Goal: Share content: Share content

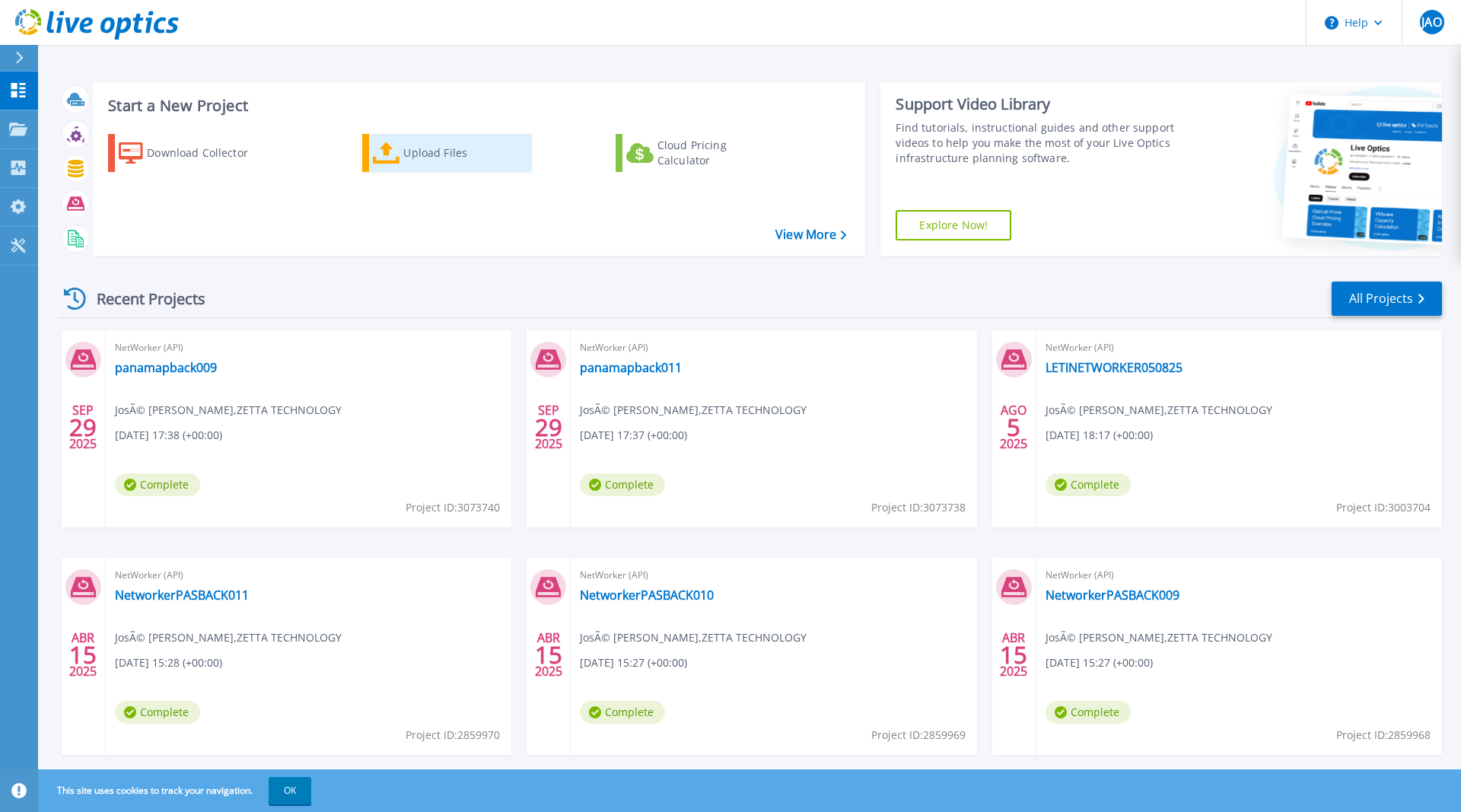
click at [406, 155] on div "Upload Files" at bounding box center [465, 153] width 122 height 30
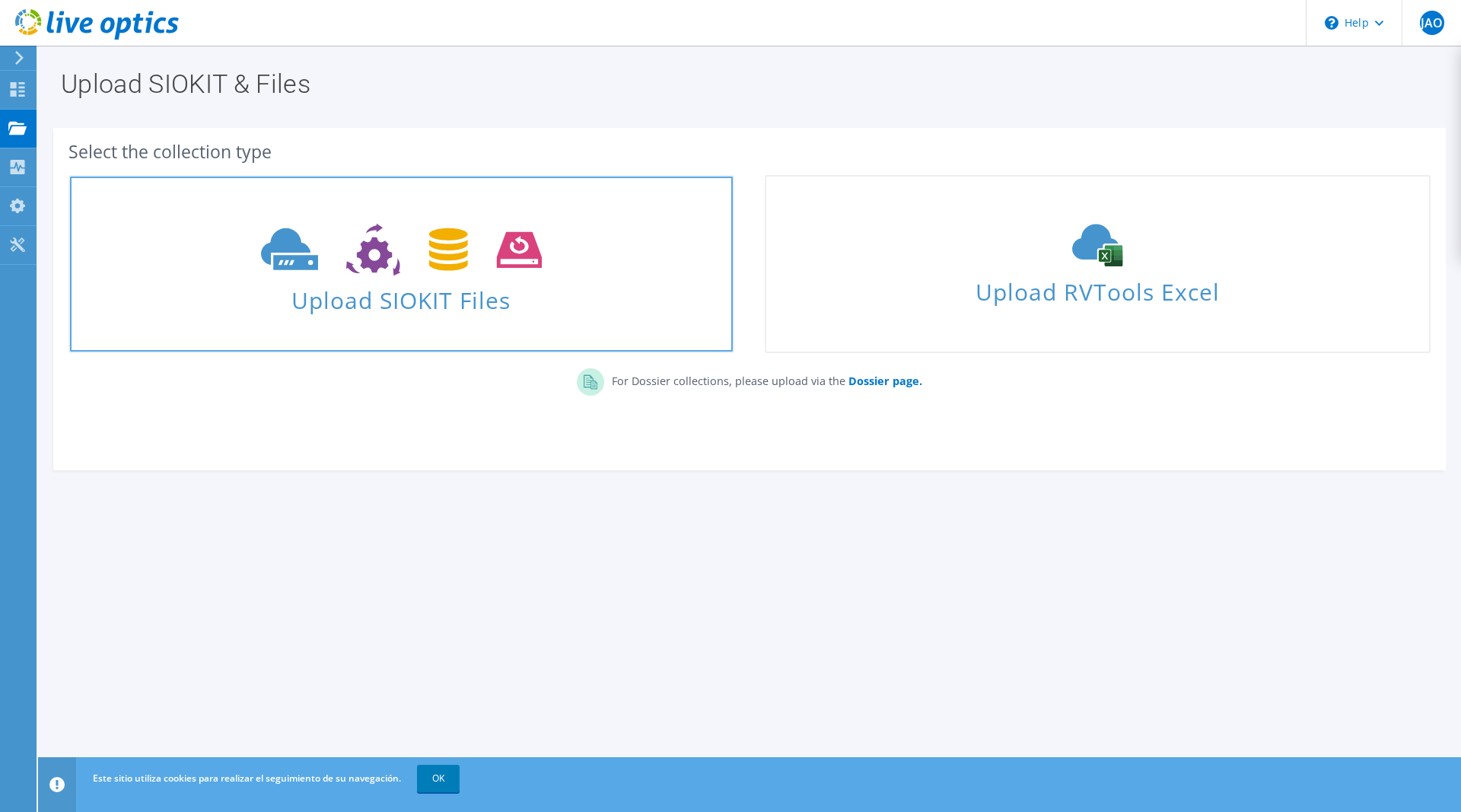
click at [473, 268] on icon at bounding box center [401, 249] width 281 height 53
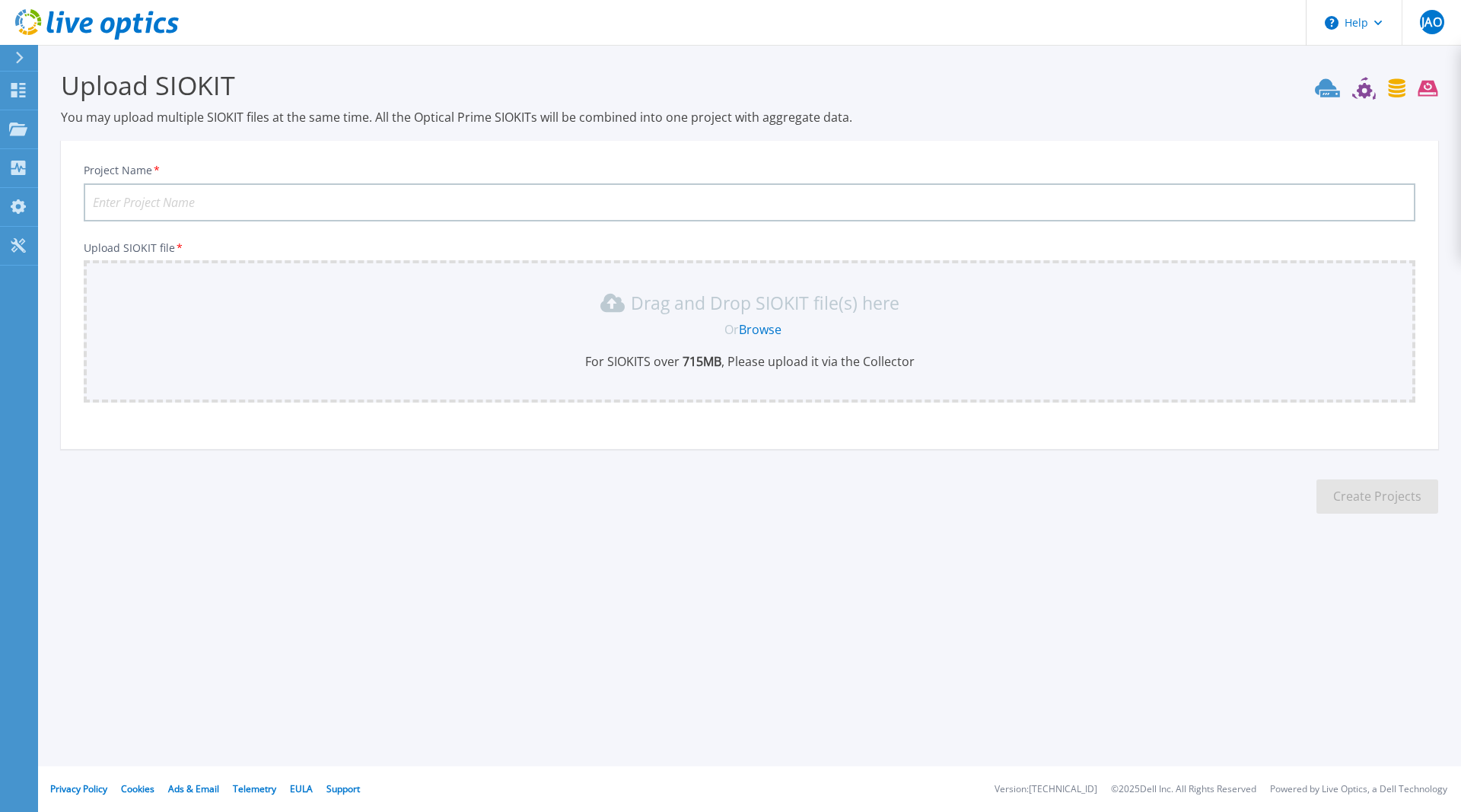
click at [1131, 209] on input "Project Name *" at bounding box center [749, 202] width 1331 height 38
type input "Data domain PASBACK006"
click at [756, 331] on link "Browse" at bounding box center [760, 329] width 42 height 17
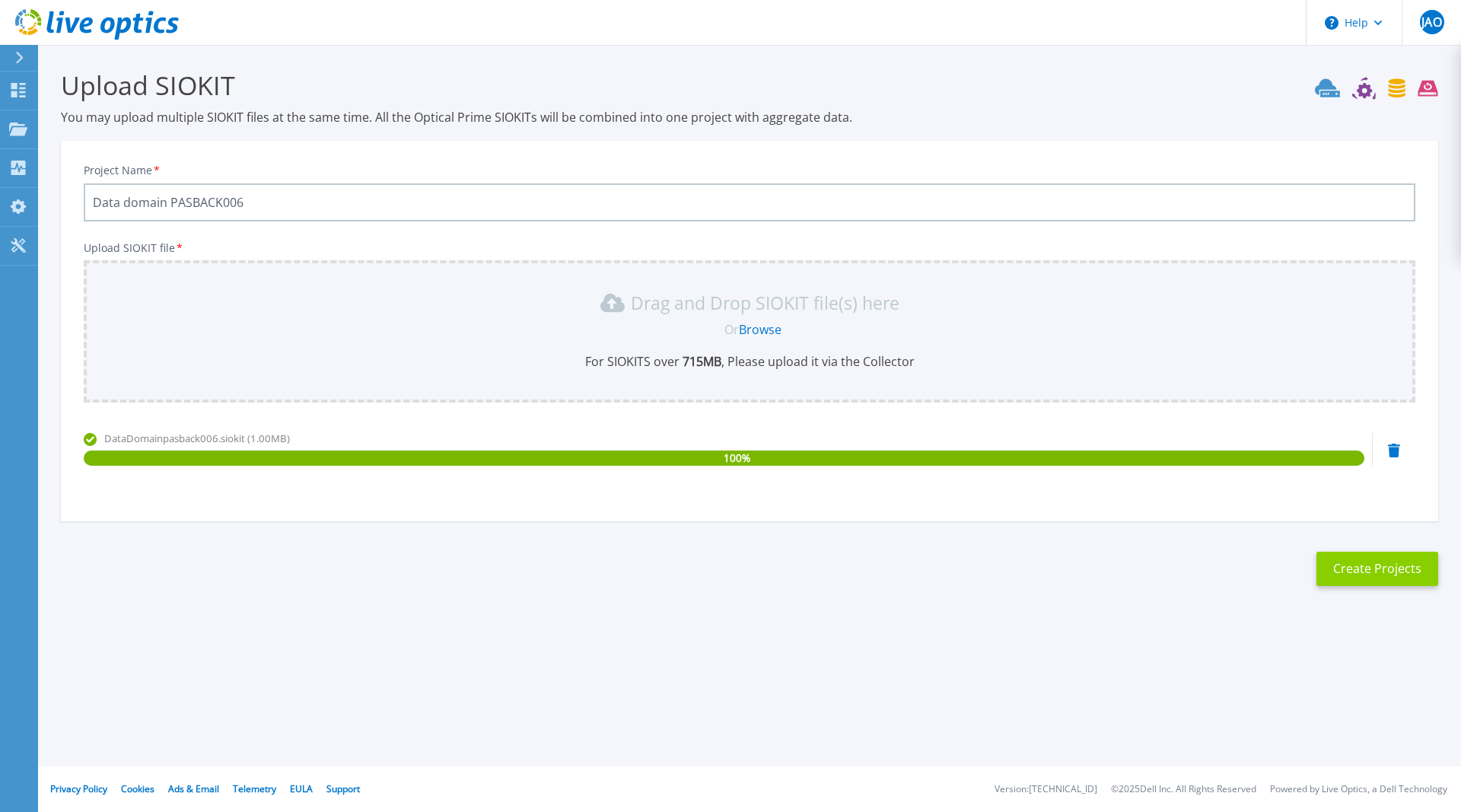
click at [1362, 570] on button "Create Projects" at bounding box center [1377, 568] width 122 height 34
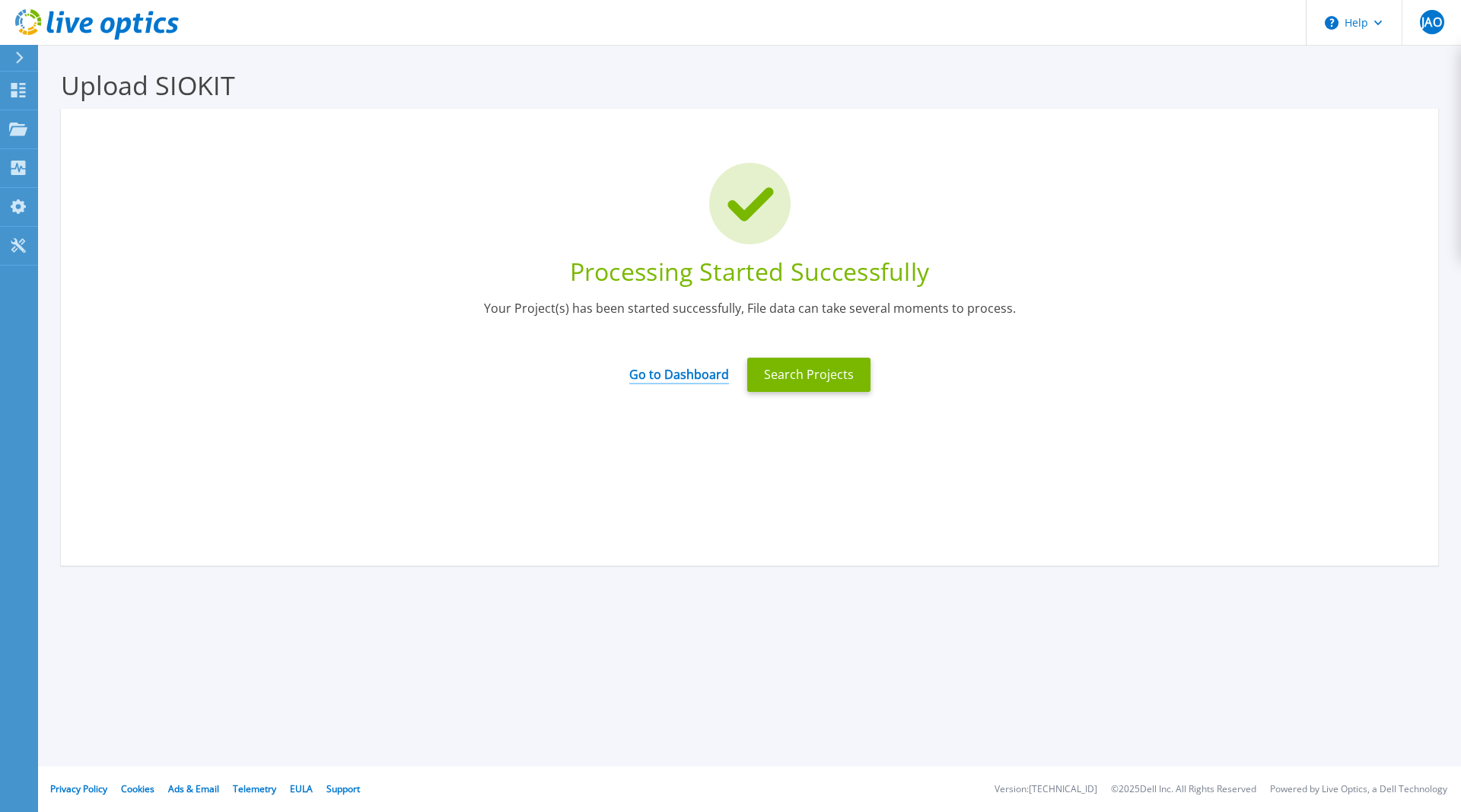
click at [686, 371] on link "Go to Dashboard" at bounding box center [679, 369] width 100 height 30
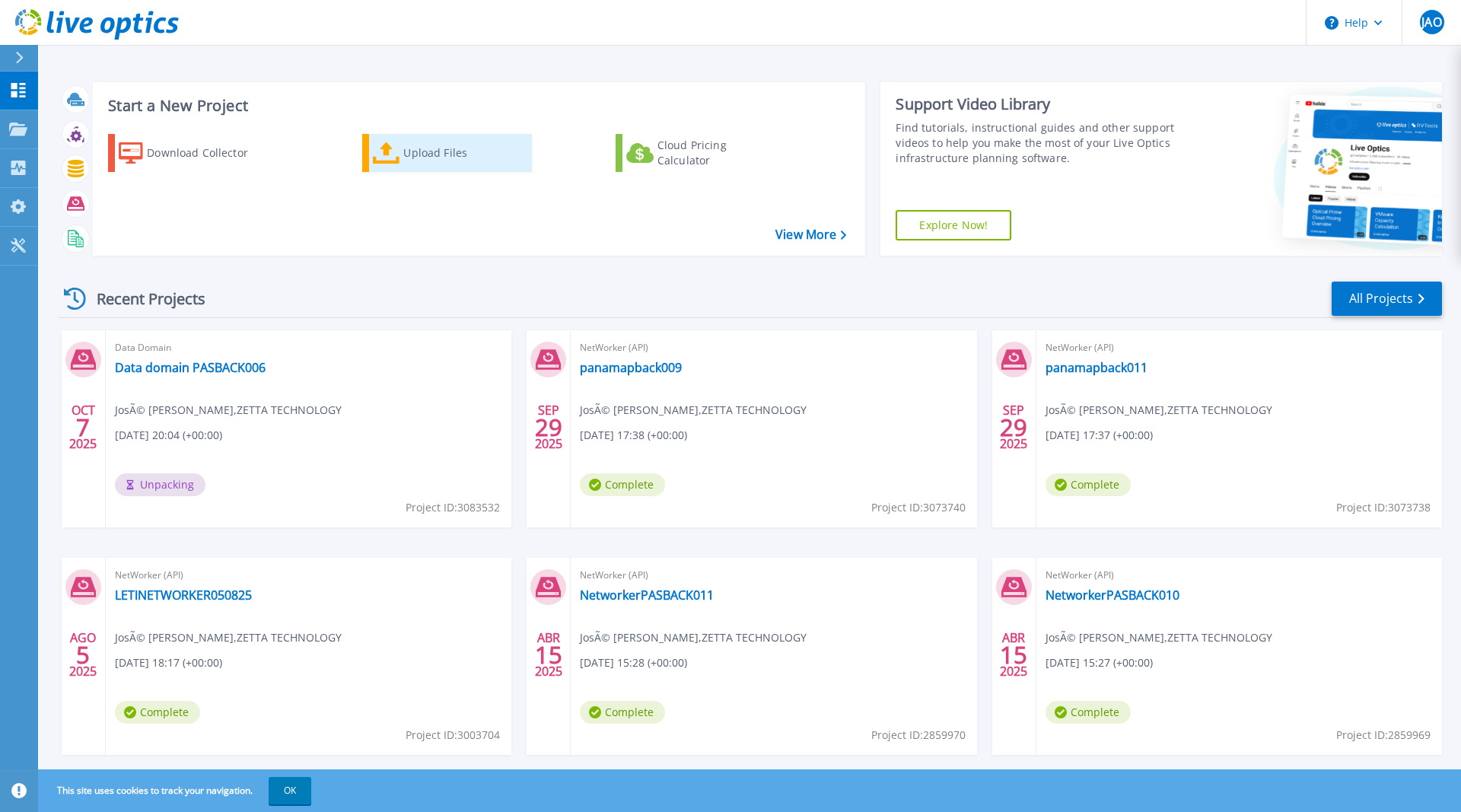
click at [435, 158] on div "Upload Files" at bounding box center [465, 153] width 122 height 30
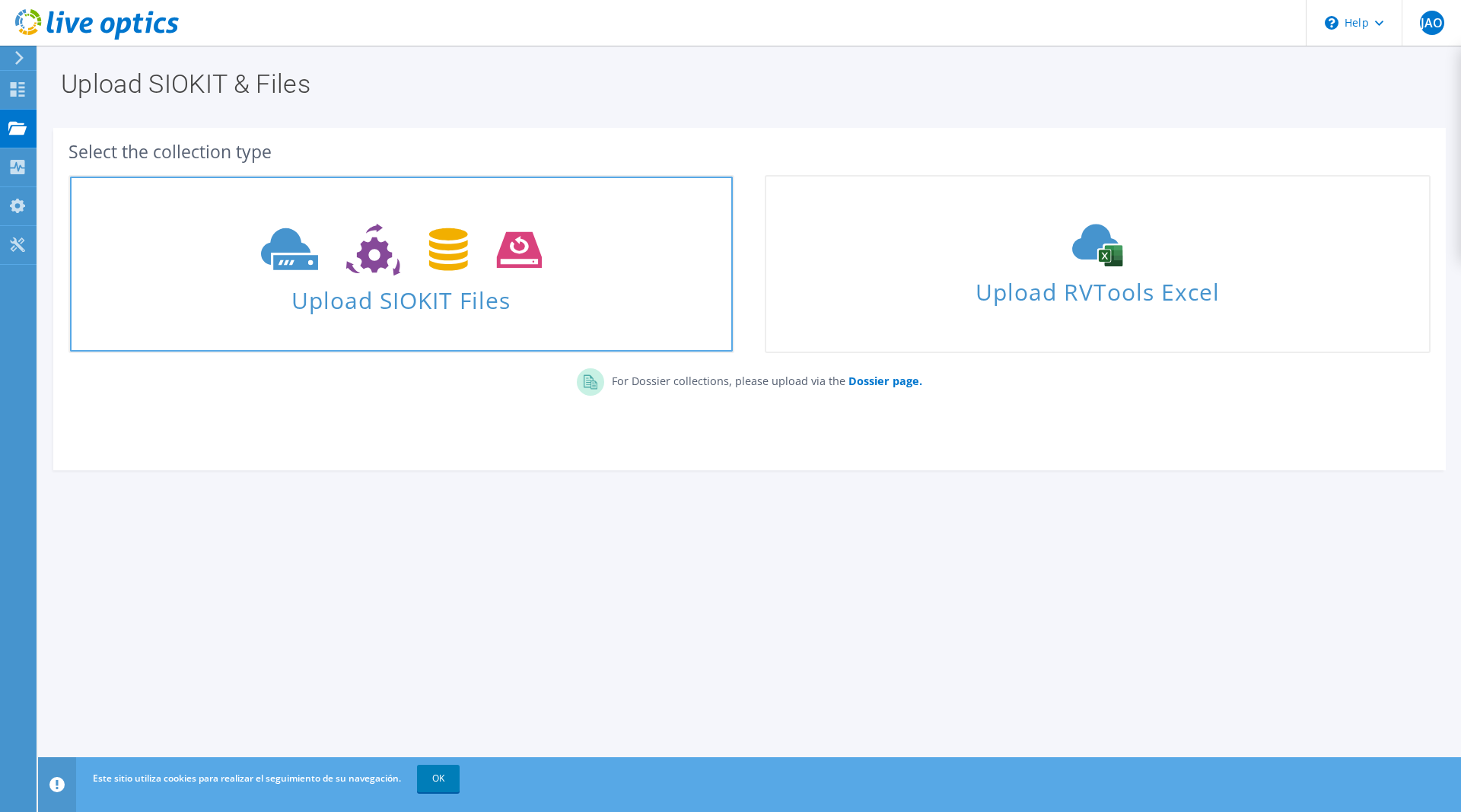
click at [465, 266] on use at bounding box center [401, 249] width 281 height 53
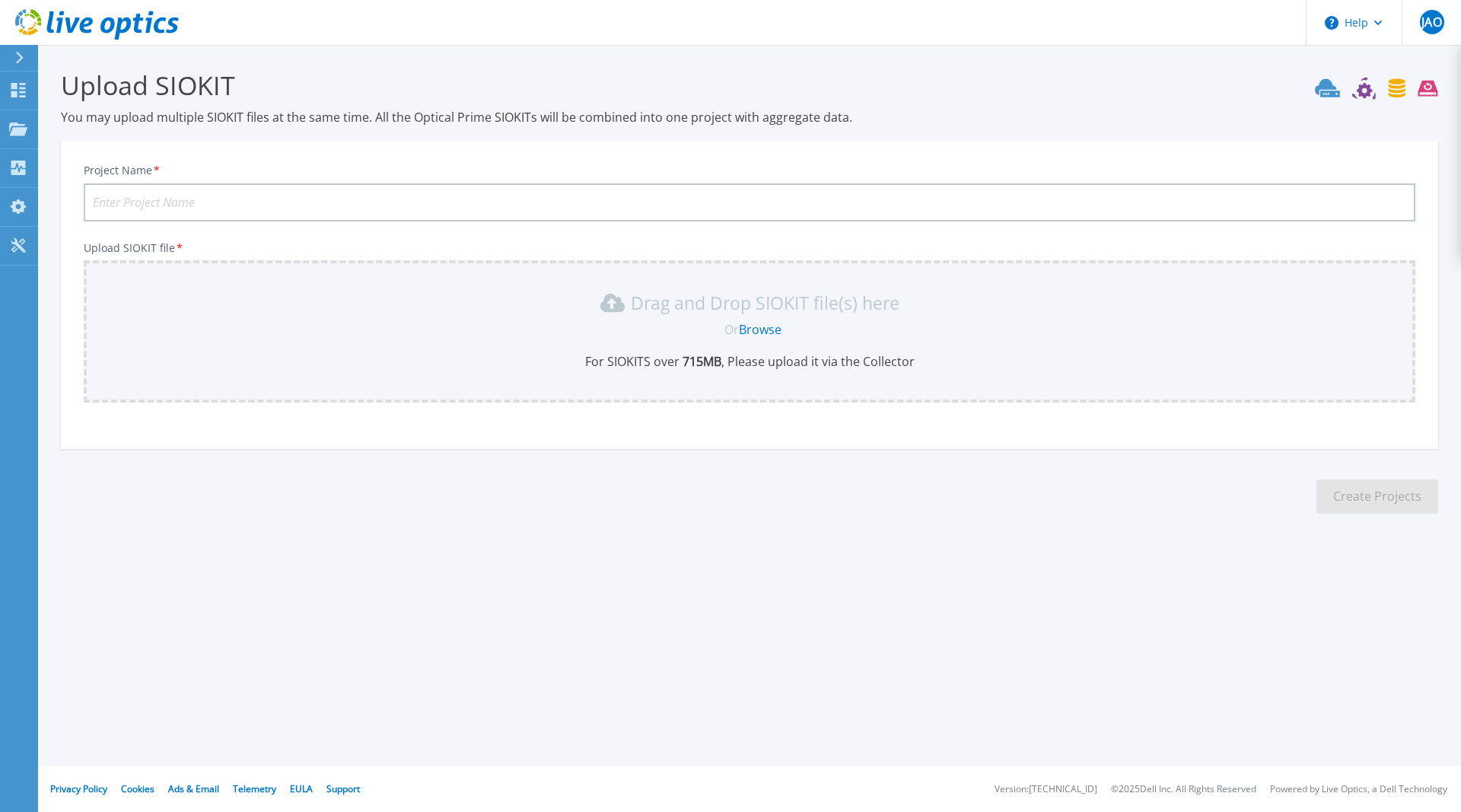
click at [296, 201] on input "Project Name *" at bounding box center [749, 202] width 1331 height 38
click at [763, 325] on link "Browse" at bounding box center [760, 329] width 42 height 17
click at [286, 201] on input "Data Domain PASBACK011" at bounding box center [749, 202] width 1331 height 38
type input "Data Domain PASBACK015"
click at [757, 330] on link "Browse" at bounding box center [760, 329] width 42 height 17
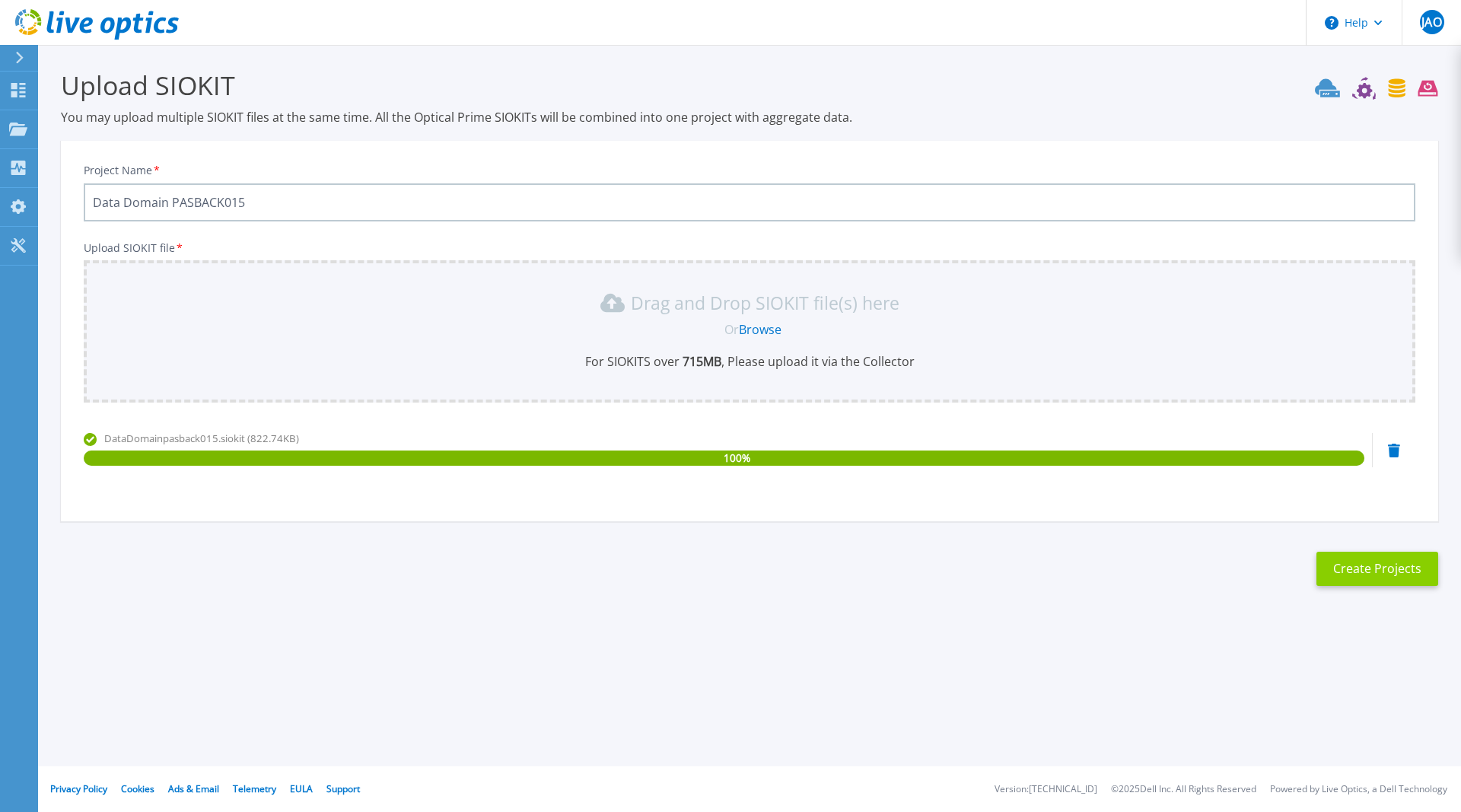
click at [1389, 571] on button "Create Projects" at bounding box center [1377, 568] width 122 height 34
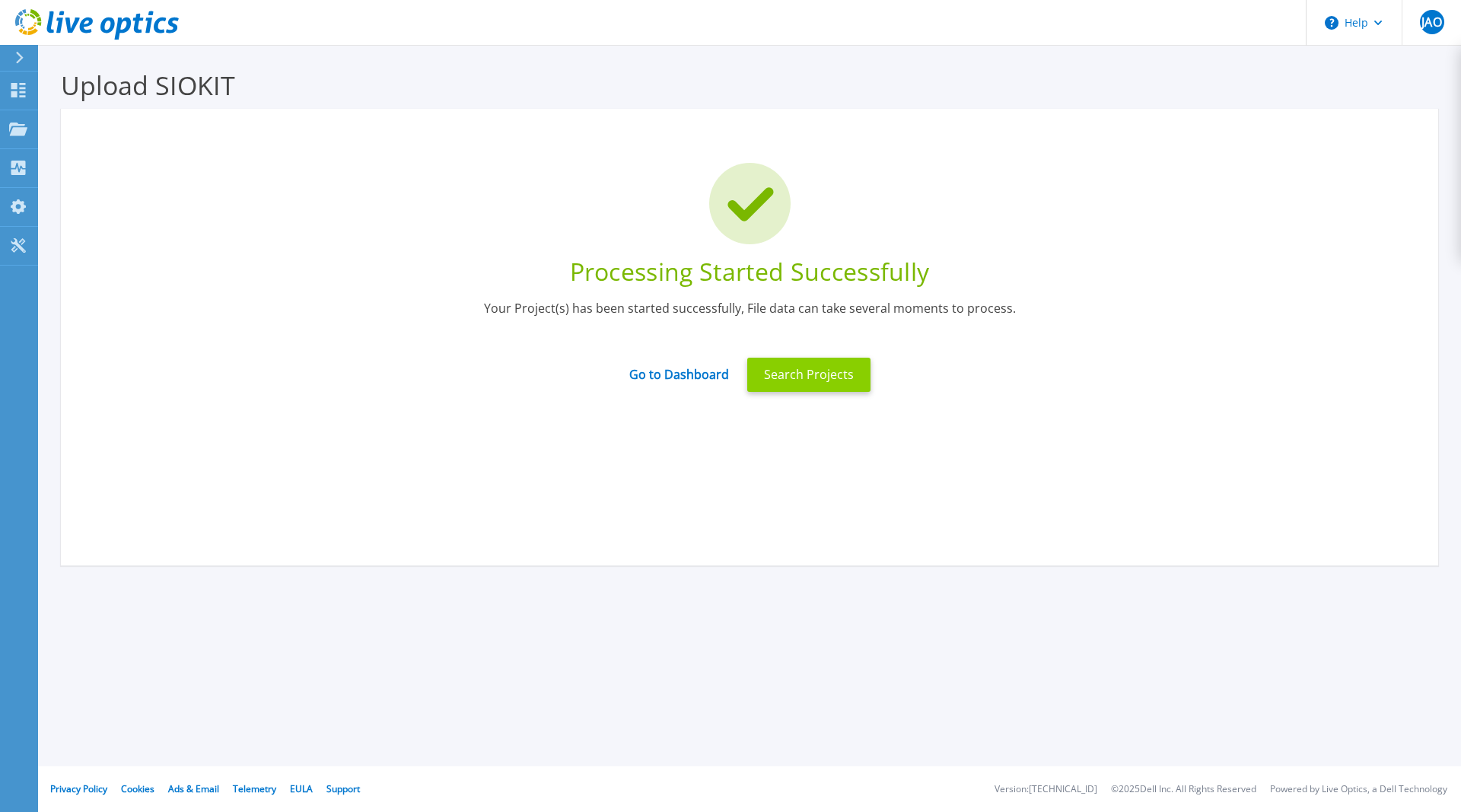
click at [815, 385] on button "Search Projects" at bounding box center [809, 374] width 123 height 34
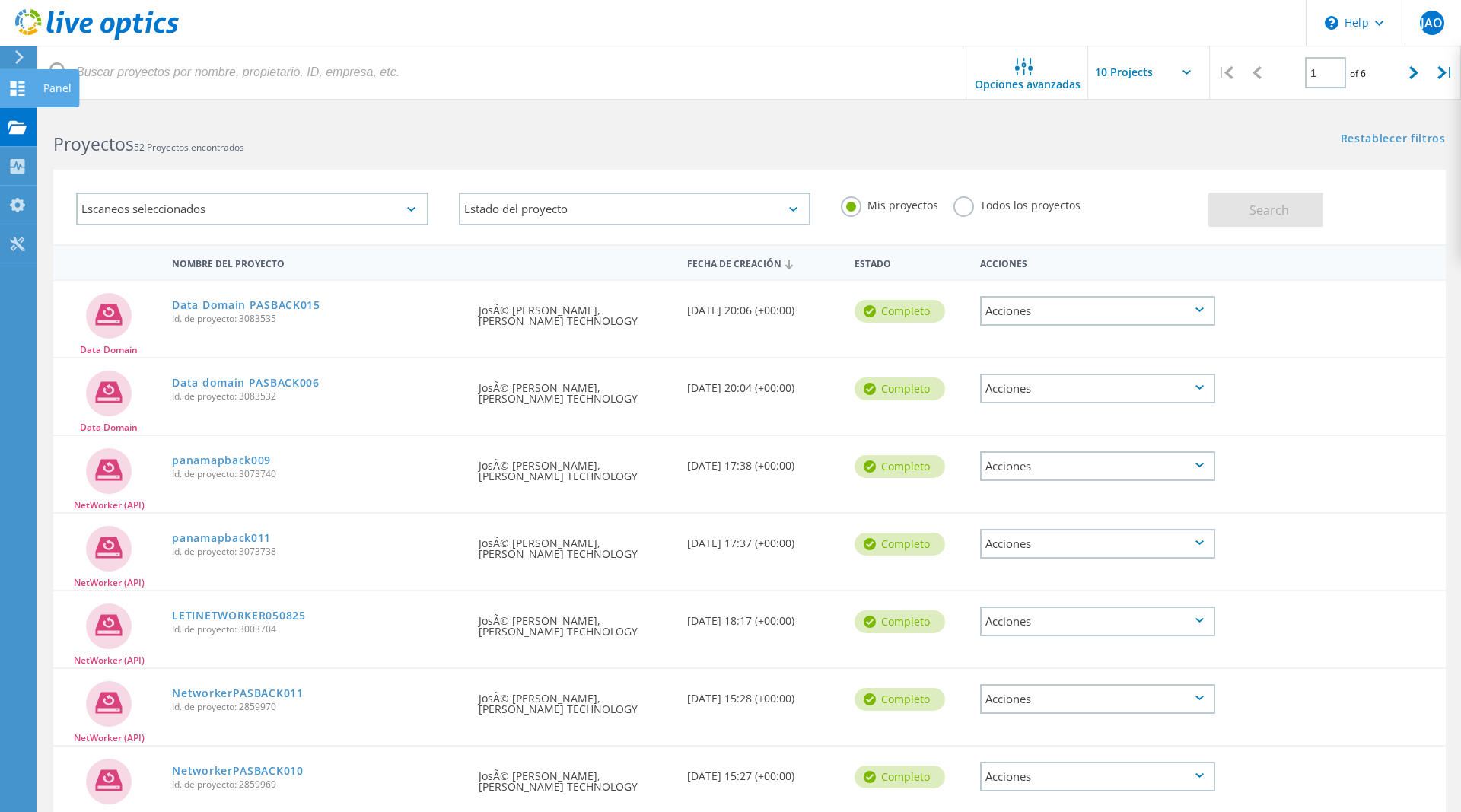
click at [18, 87] on icon at bounding box center [17, 89] width 18 height 15
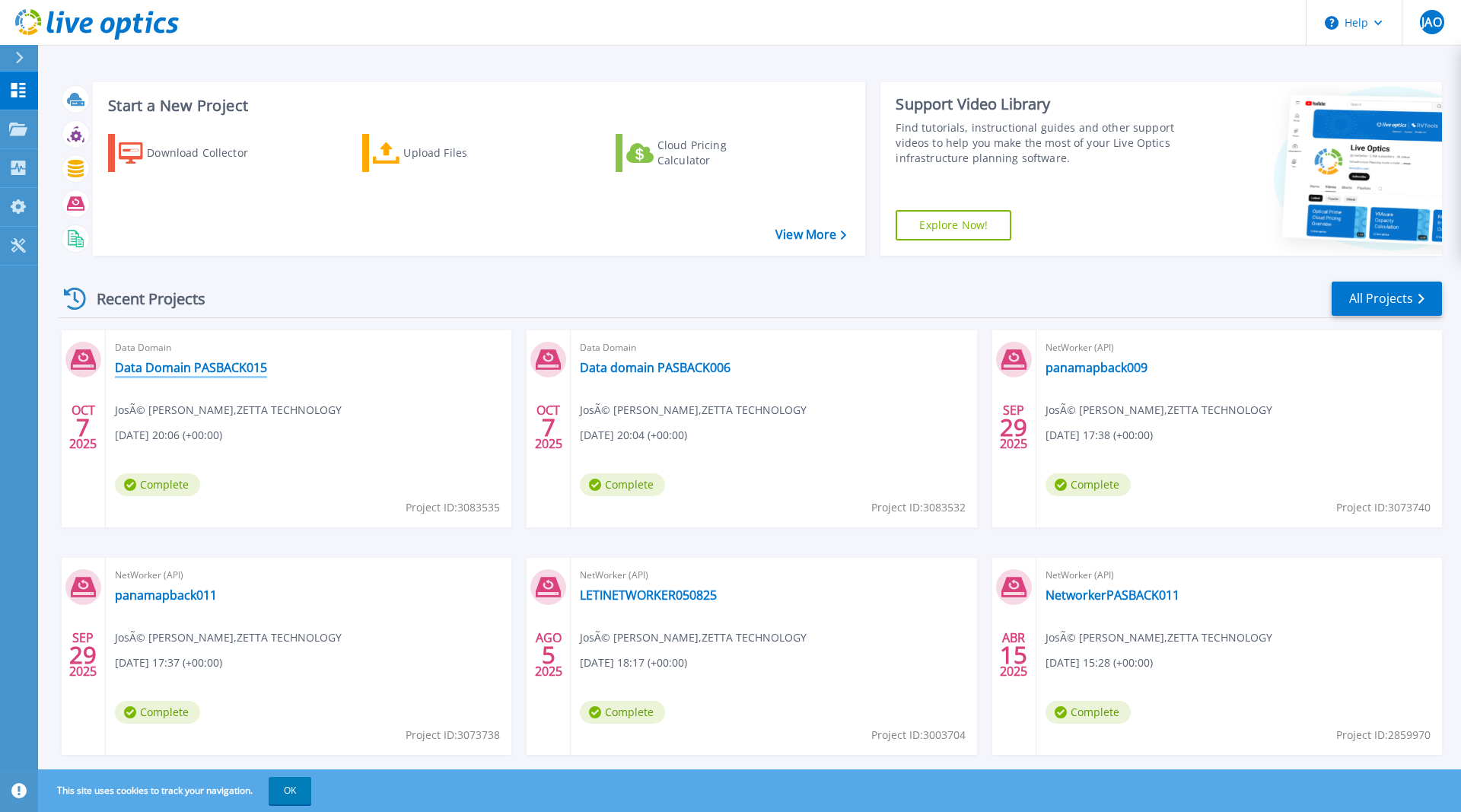
click at [247, 366] on link "Data Domain PASBACK015" at bounding box center [190, 367] width 152 height 15
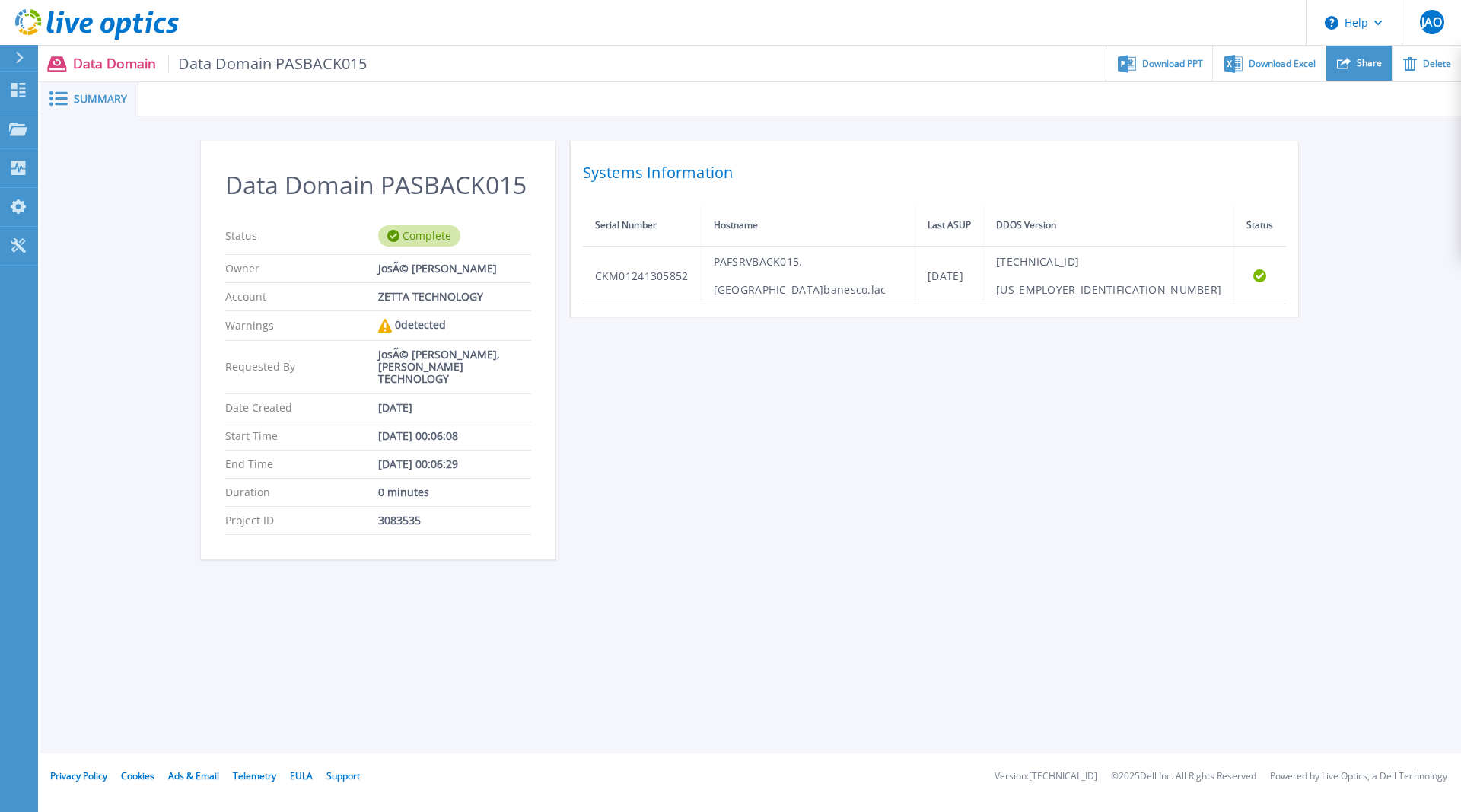
click at [1367, 64] on span "Share" at bounding box center [1368, 63] width 25 height 9
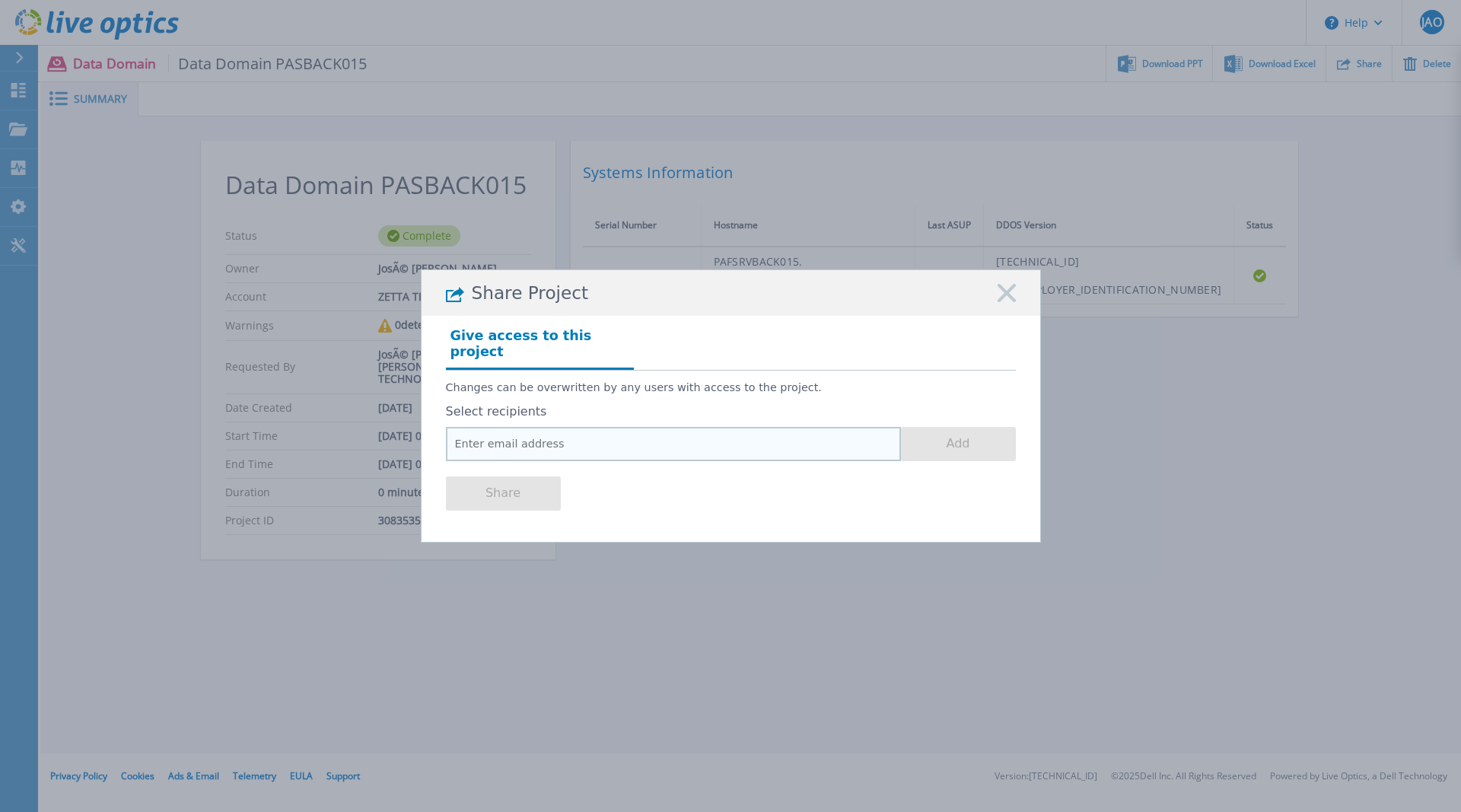
click at [607, 440] on input "email" at bounding box center [673, 444] width 455 height 34
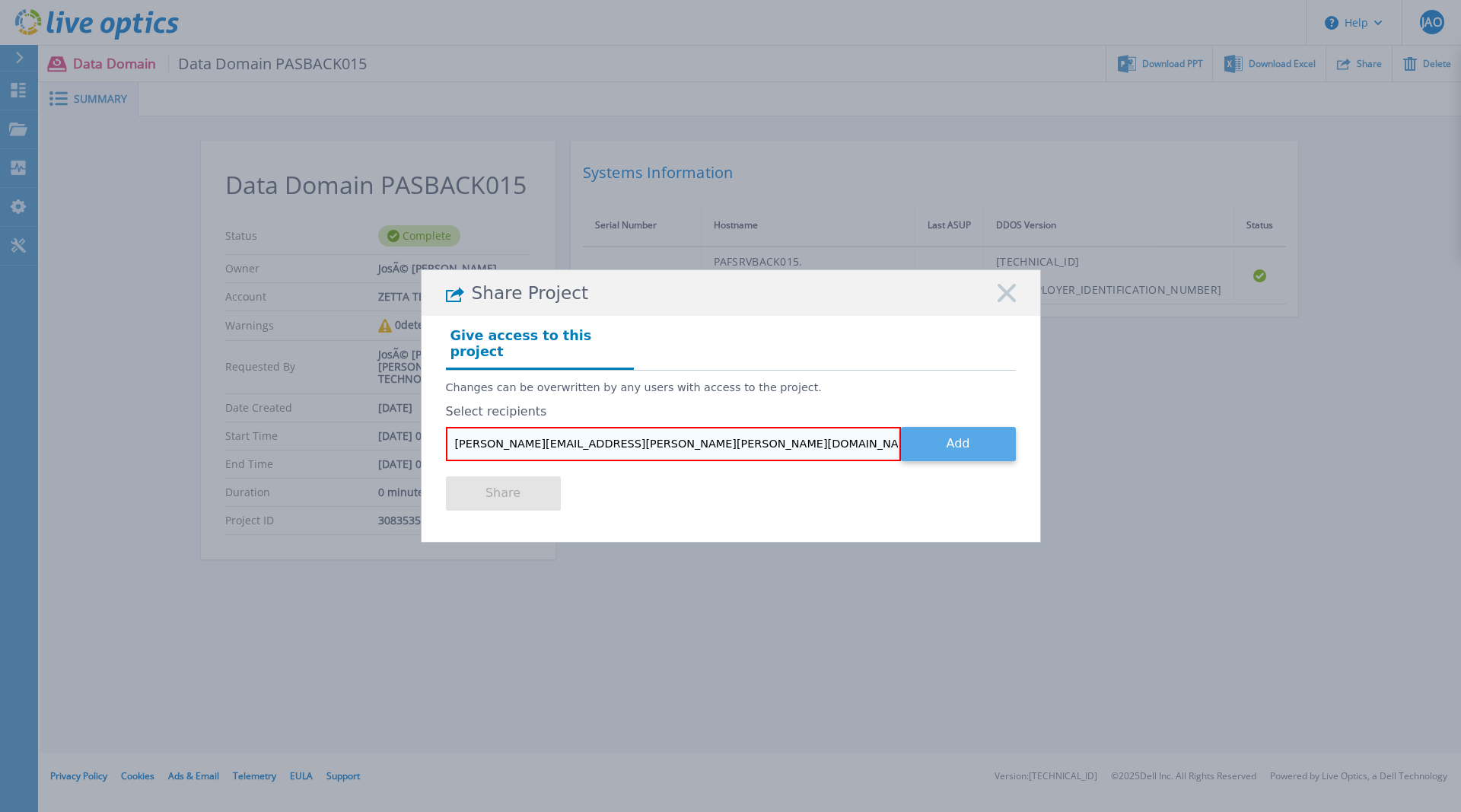
type input "[PERSON_NAME][EMAIL_ADDRESS][PERSON_NAME][PERSON_NAME][DOMAIN_NAME]"
click at [954, 439] on button "Add" at bounding box center [957, 444] width 115 height 34
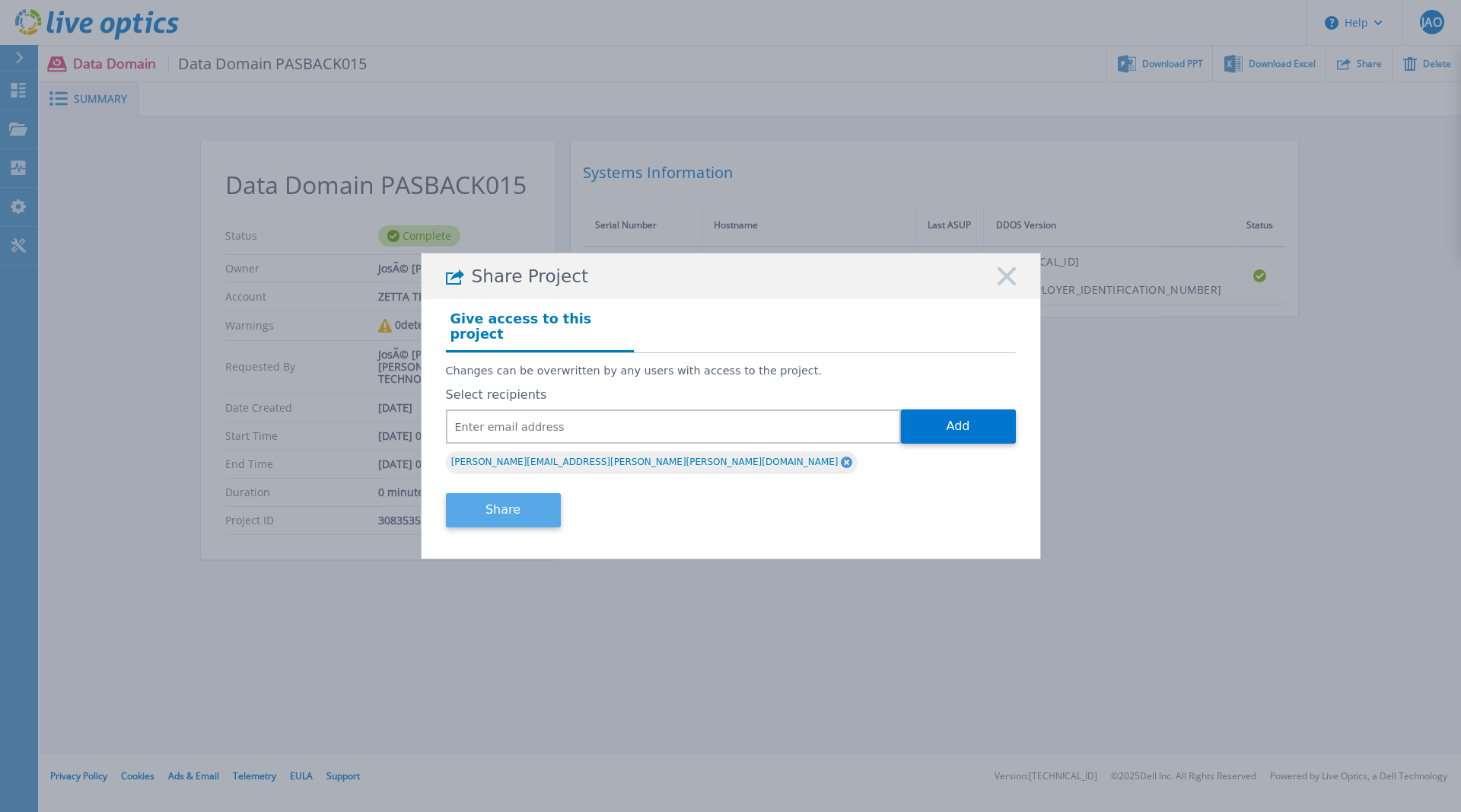
click at [495, 500] on button "Share" at bounding box center [503, 510] width 115 height 34
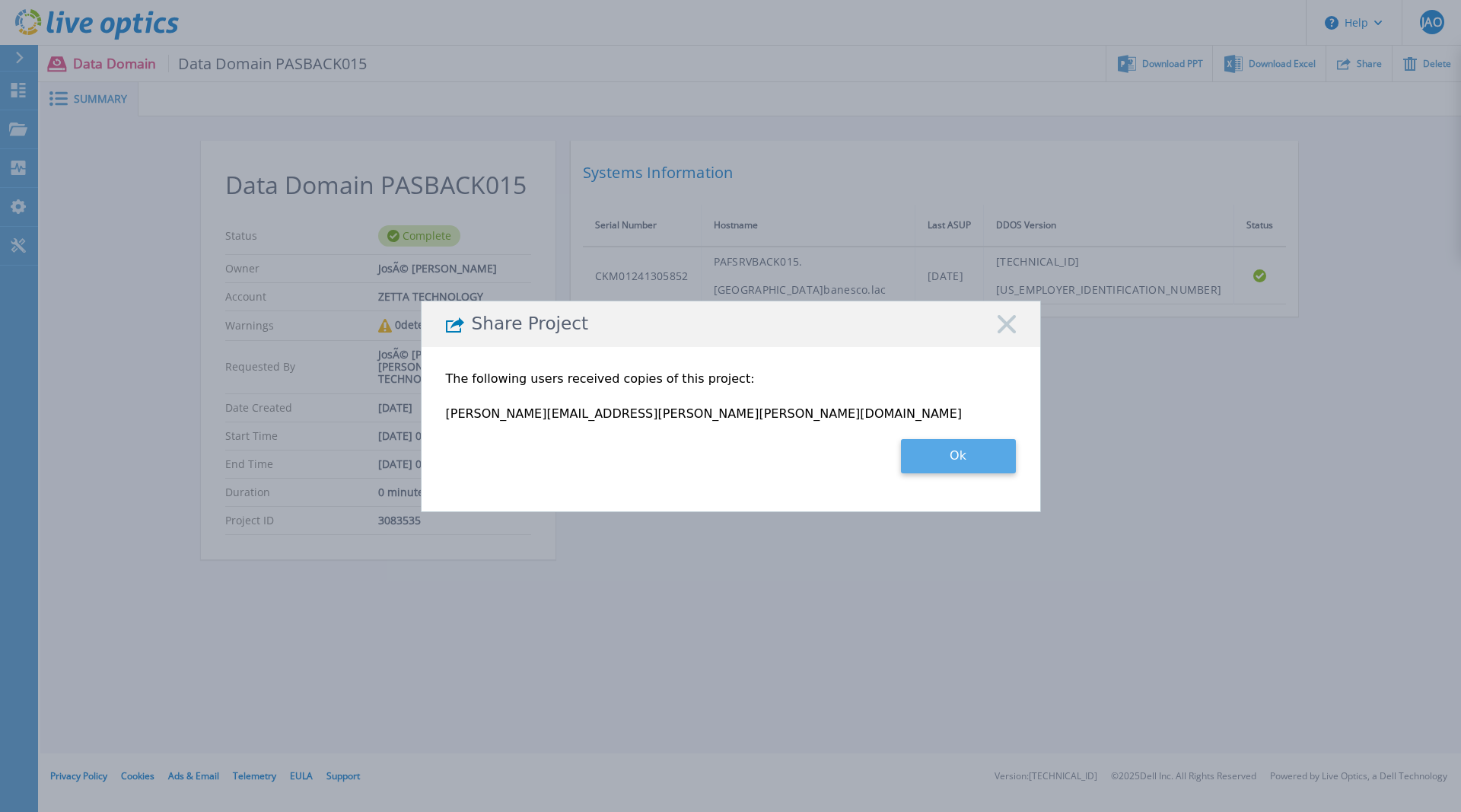
click at [995, 462] on button "Ok" at bounding box center [957, 456] width 115 height 34
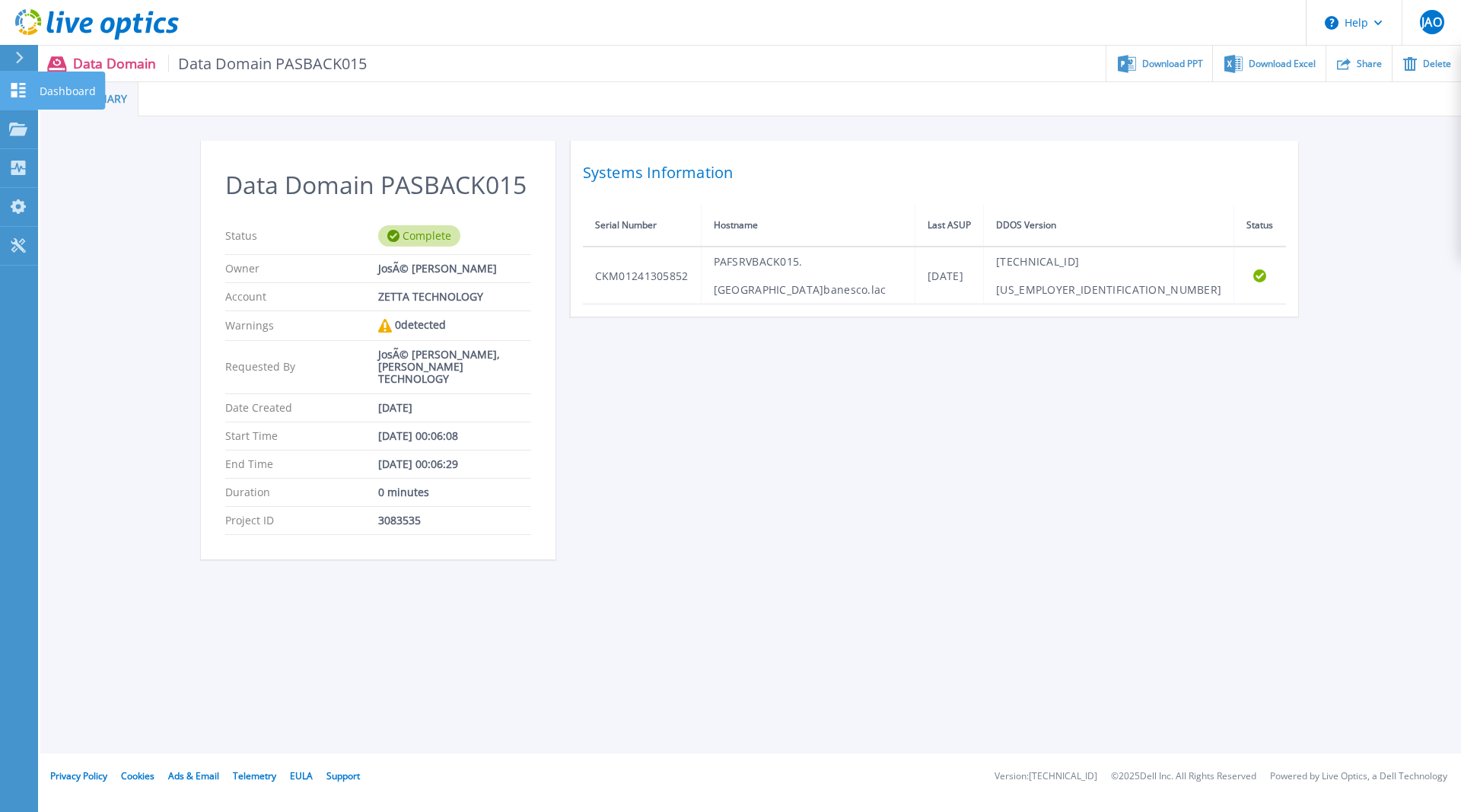
click at [30, 90] on link "Dashboard Dashboard" at bounding box center [19, 91] width 38 height 39
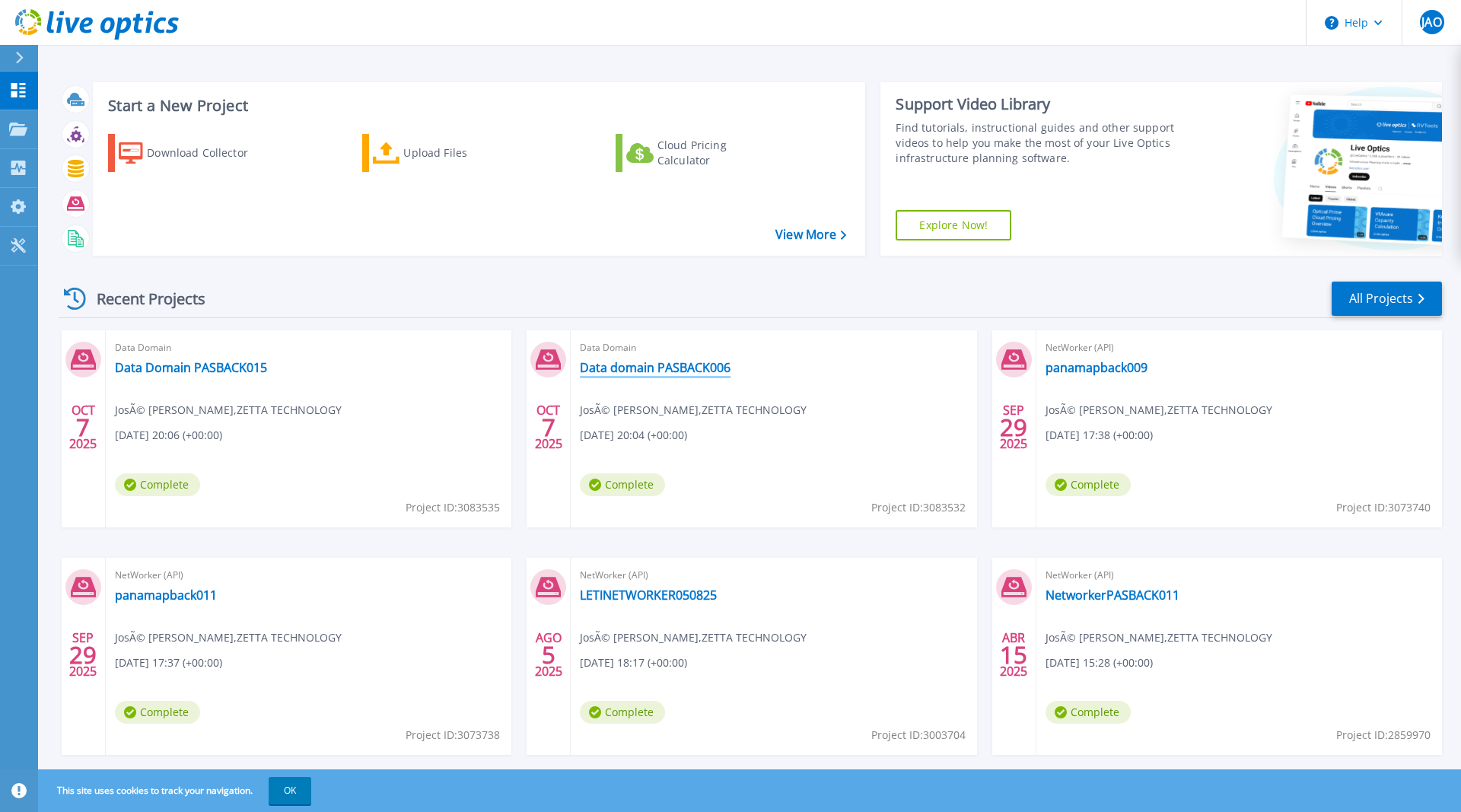
click at [700, 362] on link "Data domain PASBACK006" at bounding box center [655, 367] width 150 height 15
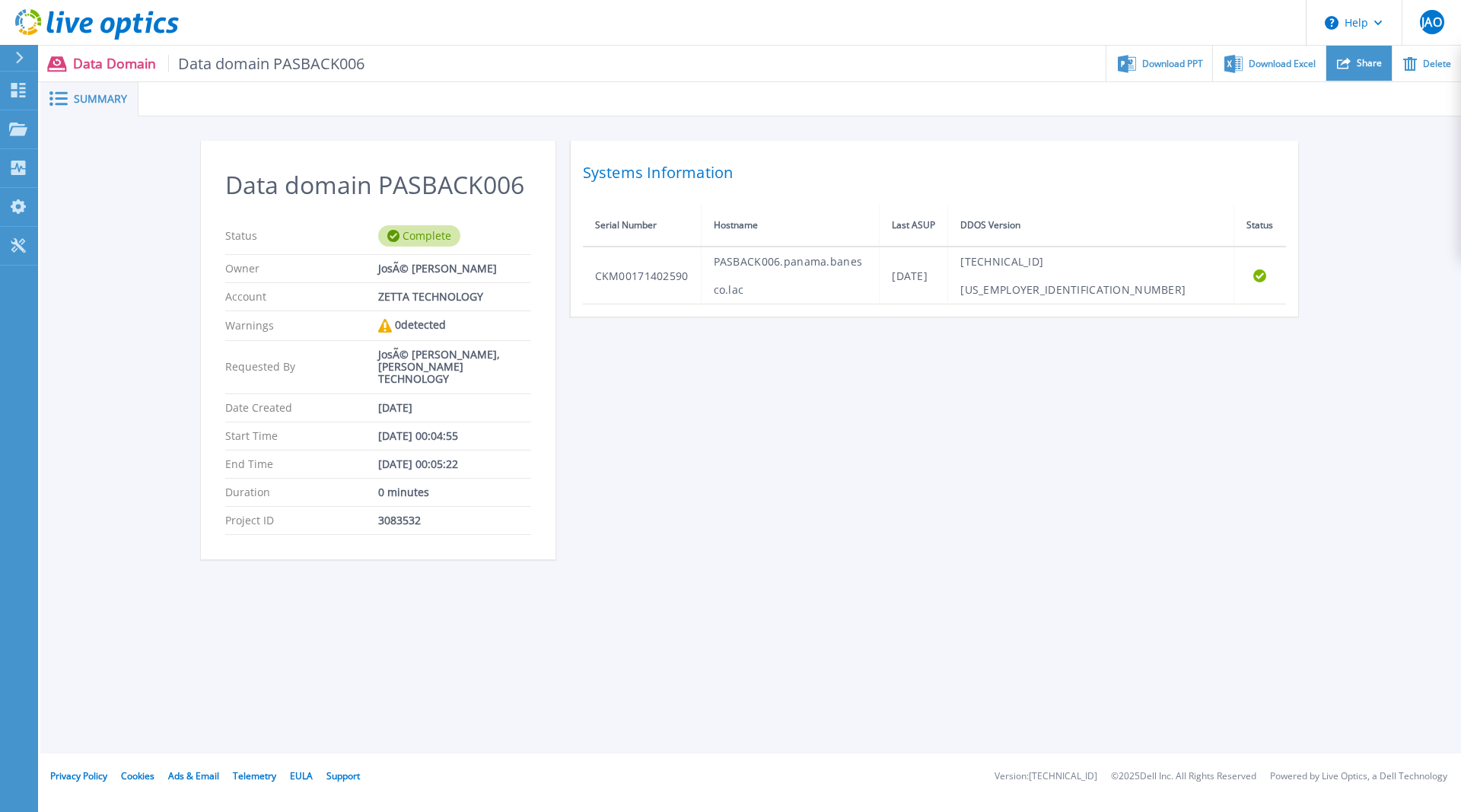
click at [1373, 66] on span "Share" at bounding box center [1368, 63] width 25 height 9
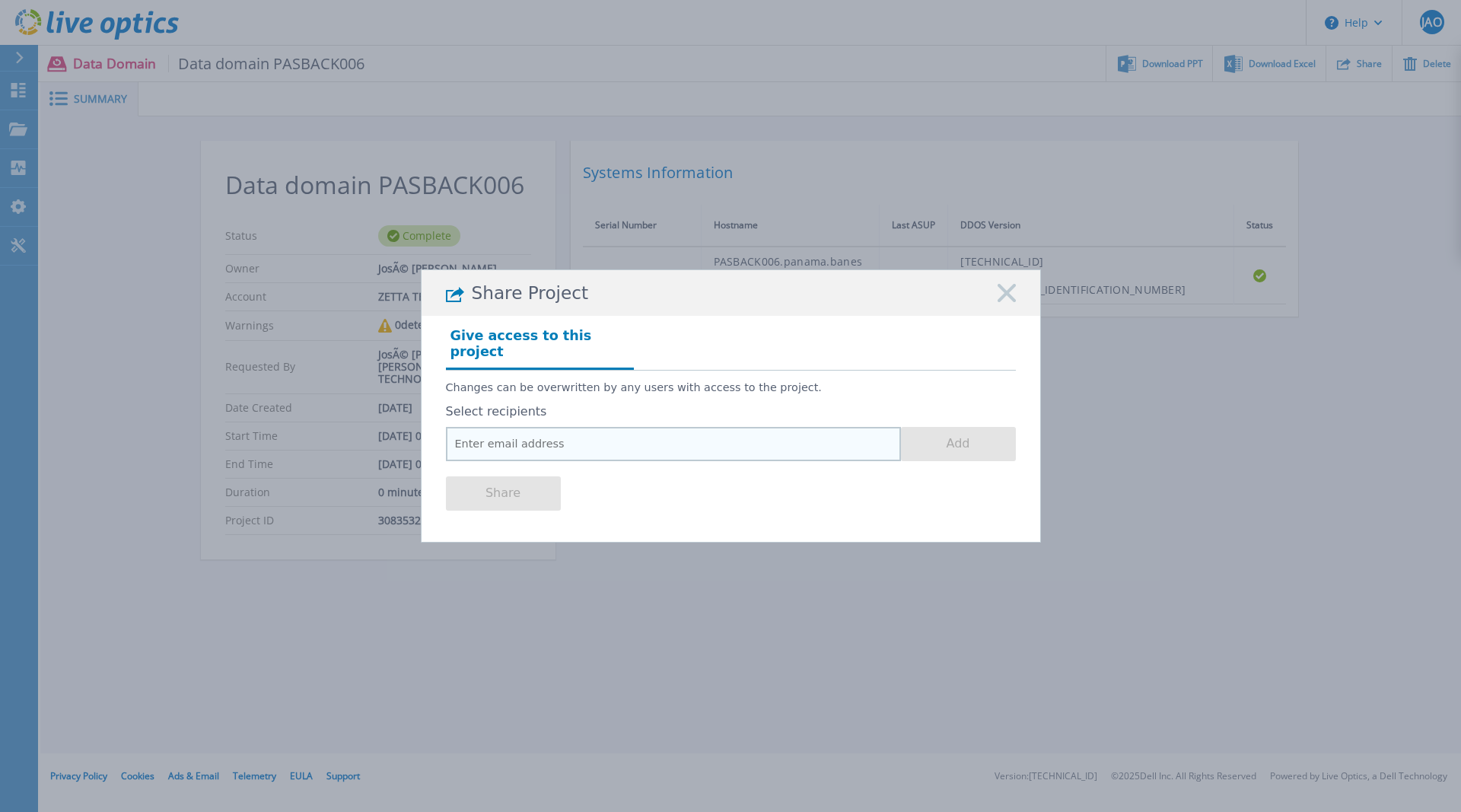
click at [588, 432] on input "email" at bounding box center [673, 444] width 455 height 34
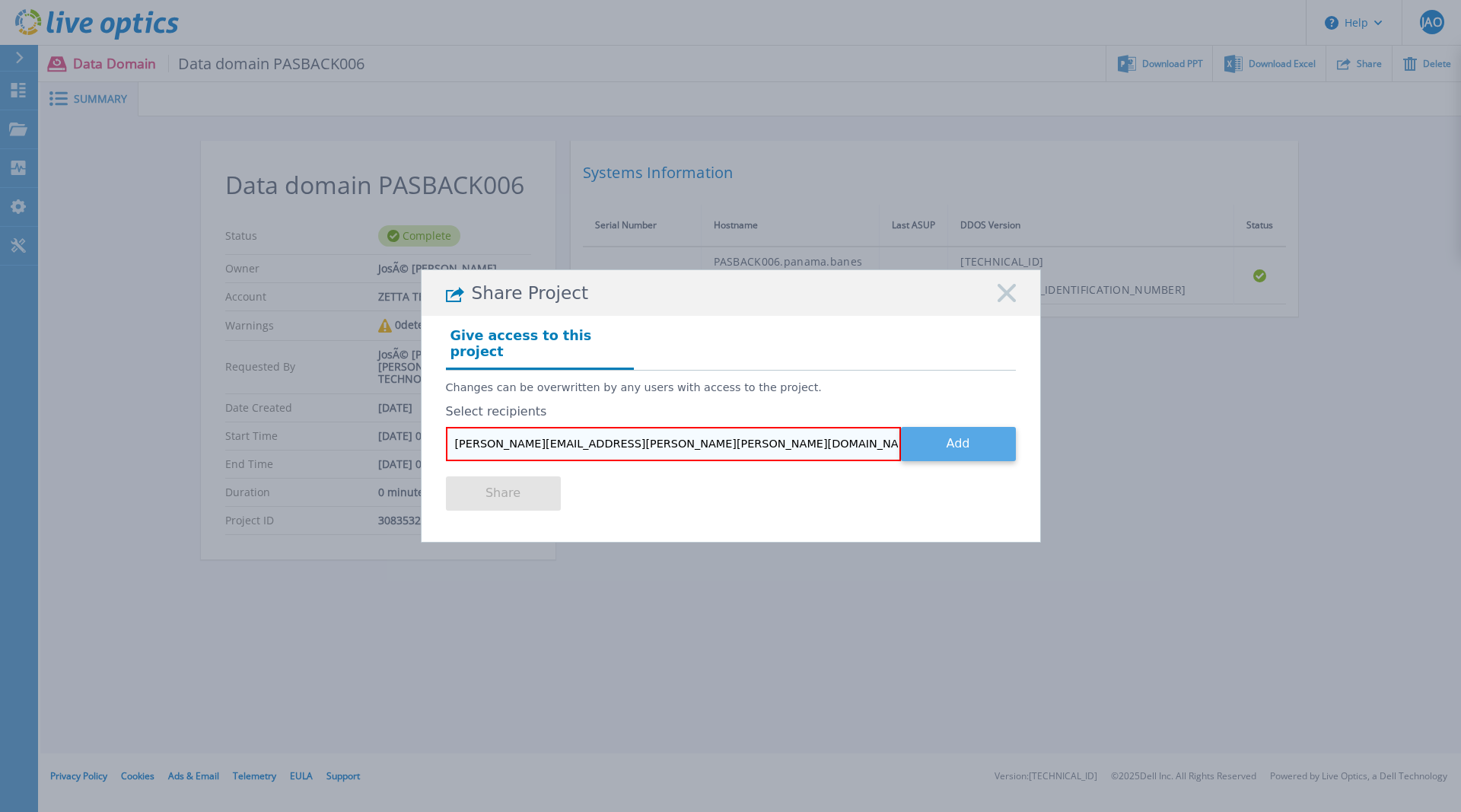
type input "[PERSON_NAME][EMAIL_ADDRESS][PERSON_NAME][PERSON_NAME][DOMAIN_NAME]"
click at [977, 443] on button "Add" at bounding box center [957, 444] width 115 height 34
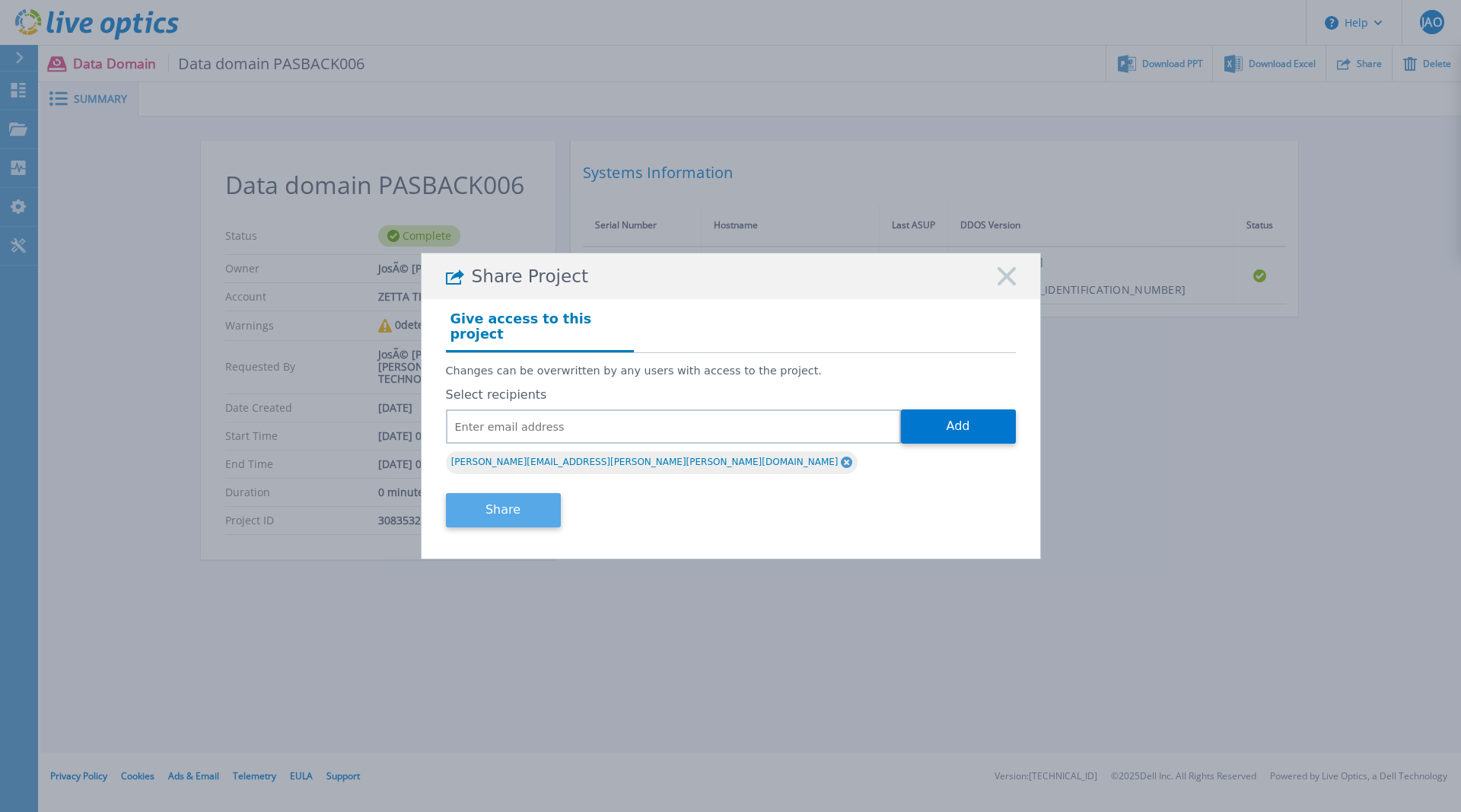
click at [507, 499] on button "Share" at bounding box center [503, 510] width 115 height 34
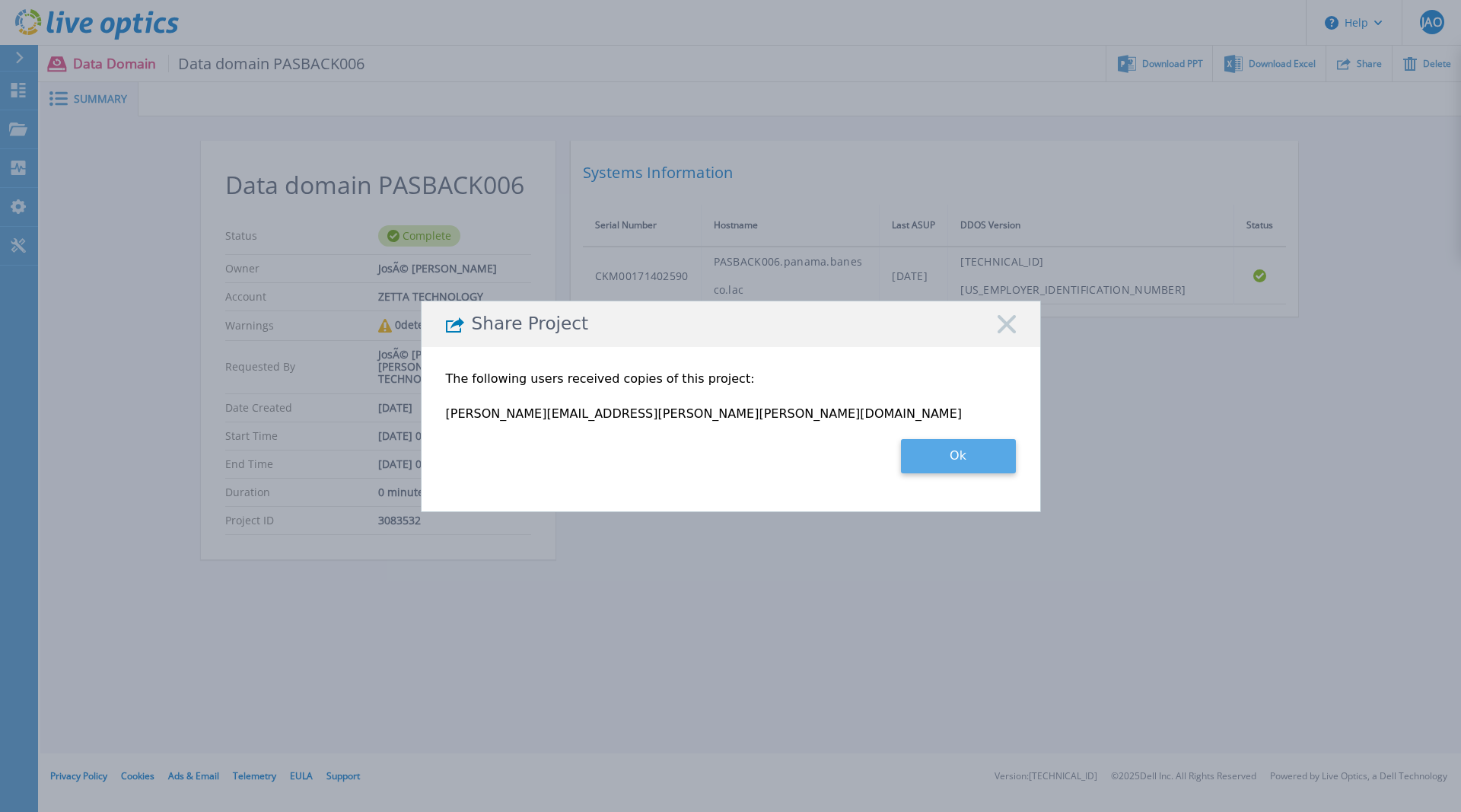
click at [1002, 460] on button "Ok" at bounding box center [957, 456] width 115 height 34
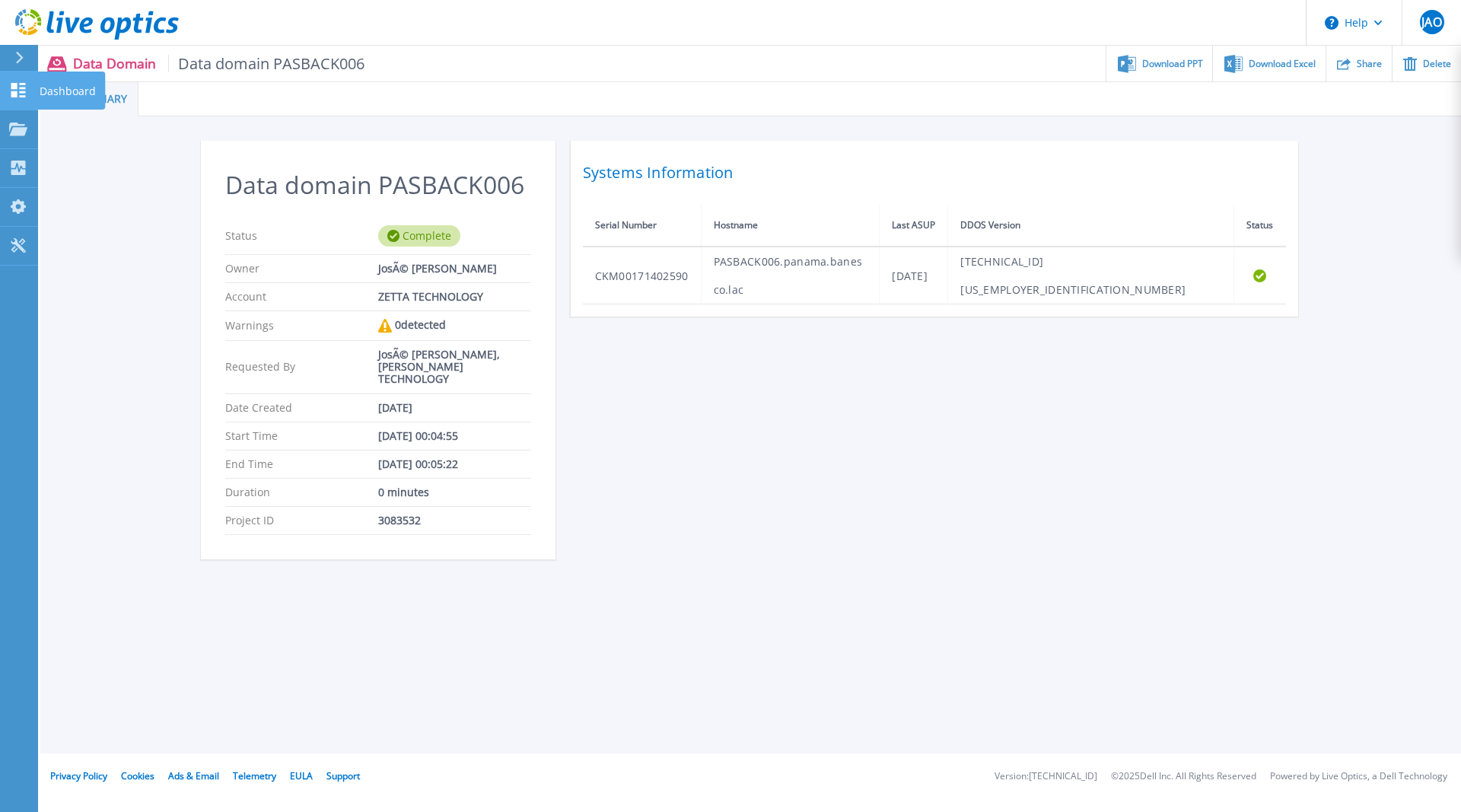
click at [19, 84] on icon at bounding box center [18, 90] width 18 height 15
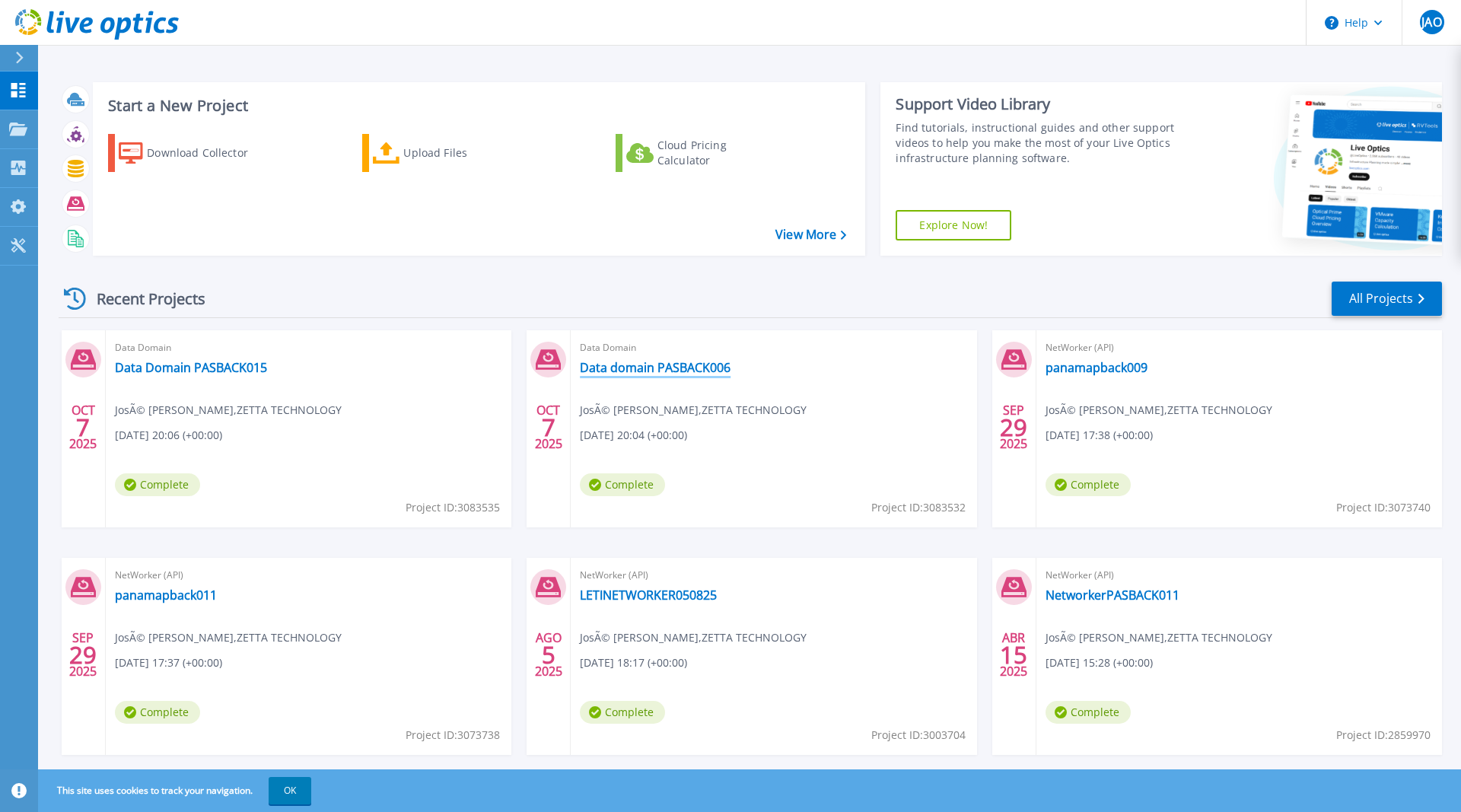
drag, startPoint x: 693, startPoint y: 373, endPoint x: 726, endPoint y: 396, distance: 40.2
click at [693, 373] on link "Data domain PASBACK006" at bounding box center [655, 367] width 150 height 15
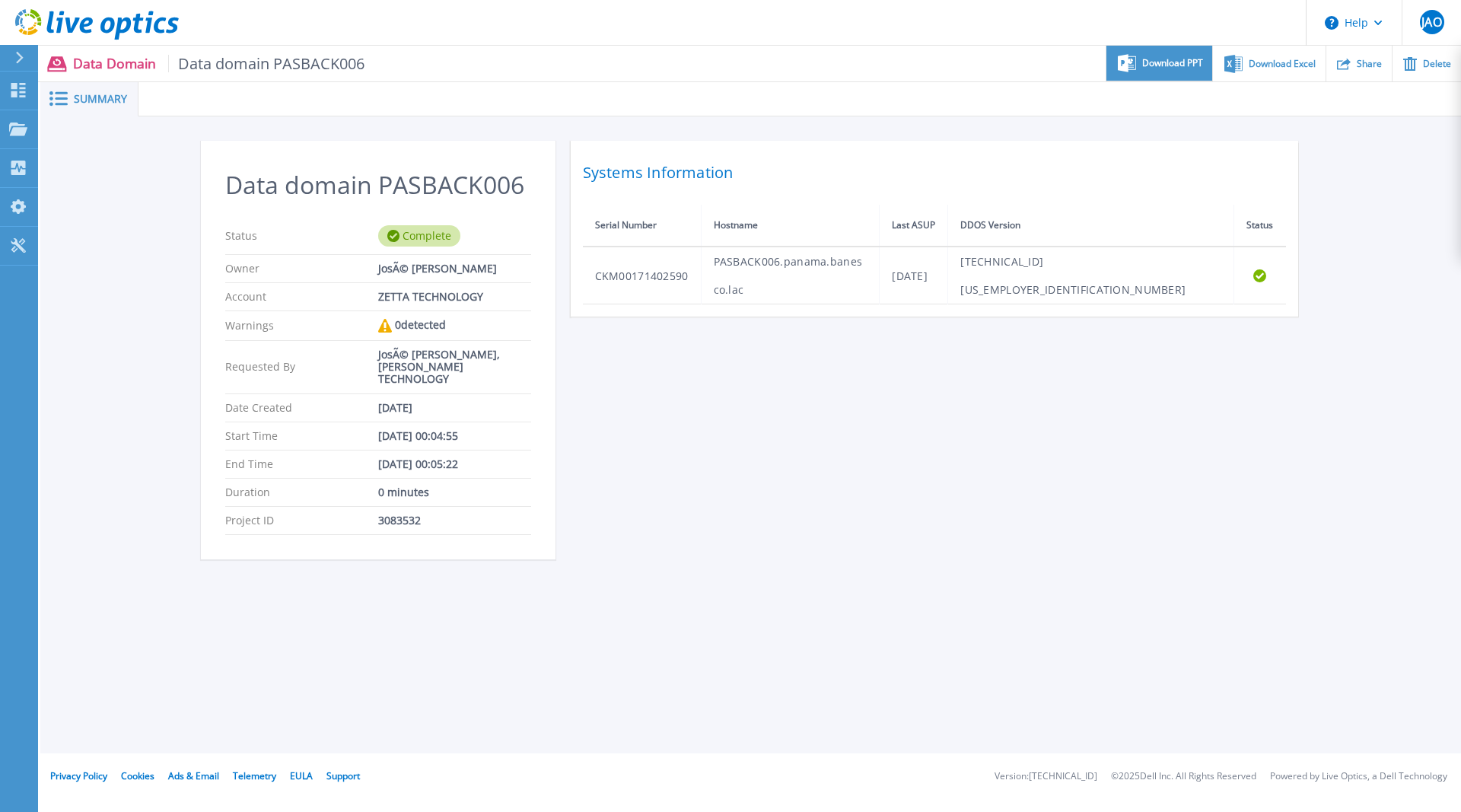
click at [1156, 67] on span "Download PPT" at bounding box center [1172, 63] width 61 height 9
click at [25, 93] on icon at bounding box center [19, 90] width 15 height 15
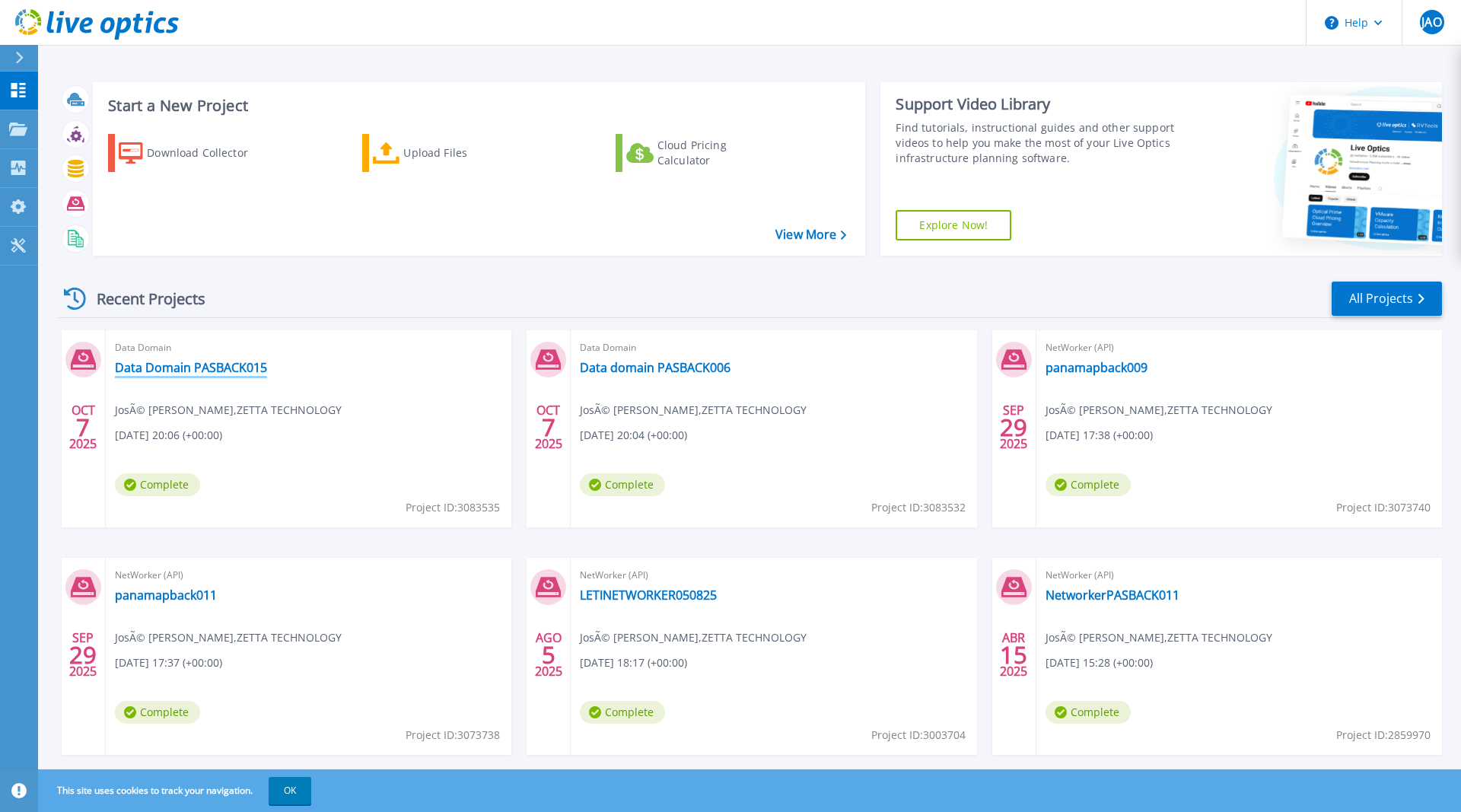
click at [240, 364] on link "Data Domain PASBACK015" at bounding box center [190, 367] width 152 height 15
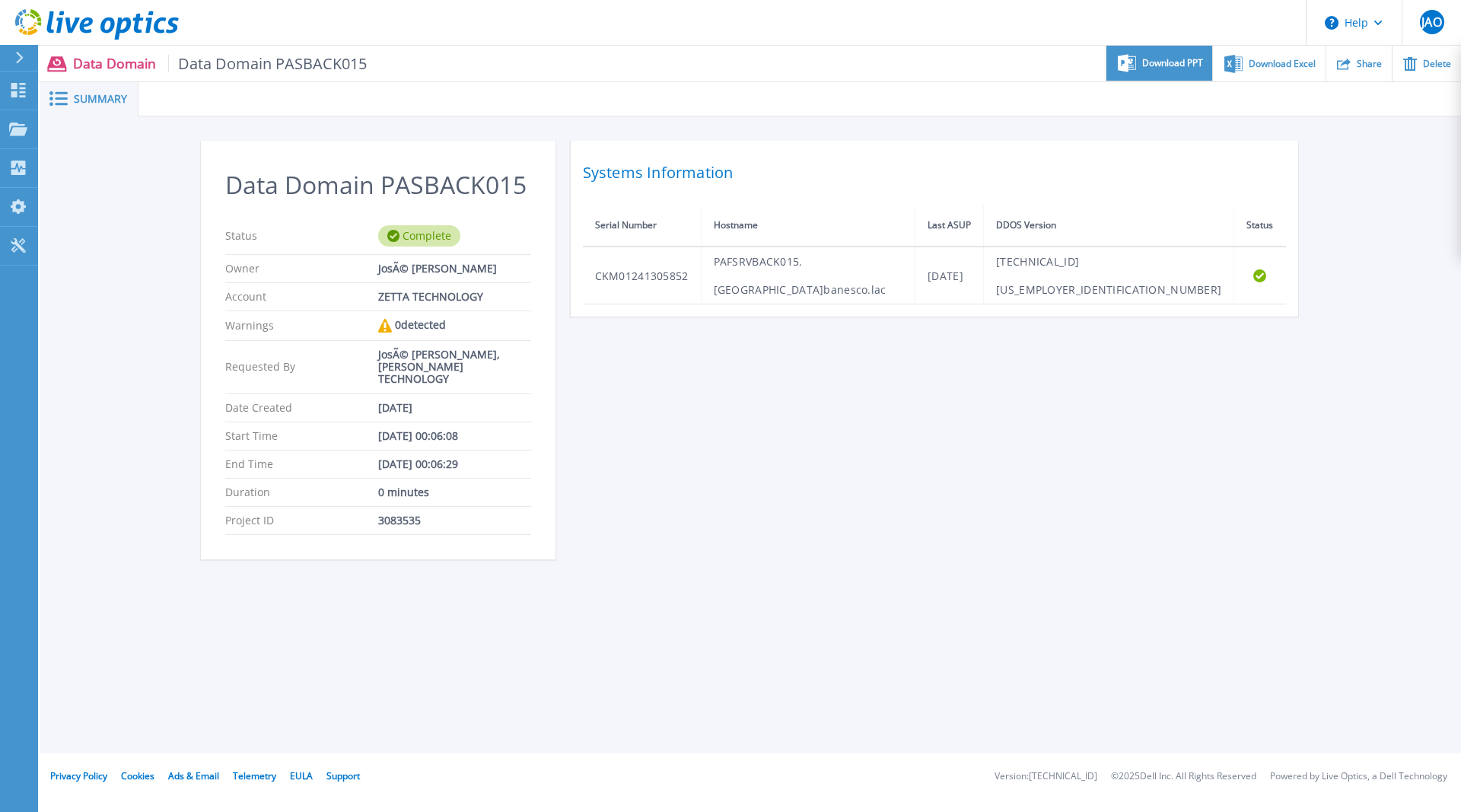
click at [1160, 67] on span "Download PPT" at bounding box center [1172, 63] width 61 height 9
click at [16, 87] on icon at bounding box center [19, 90] width 15 height 15
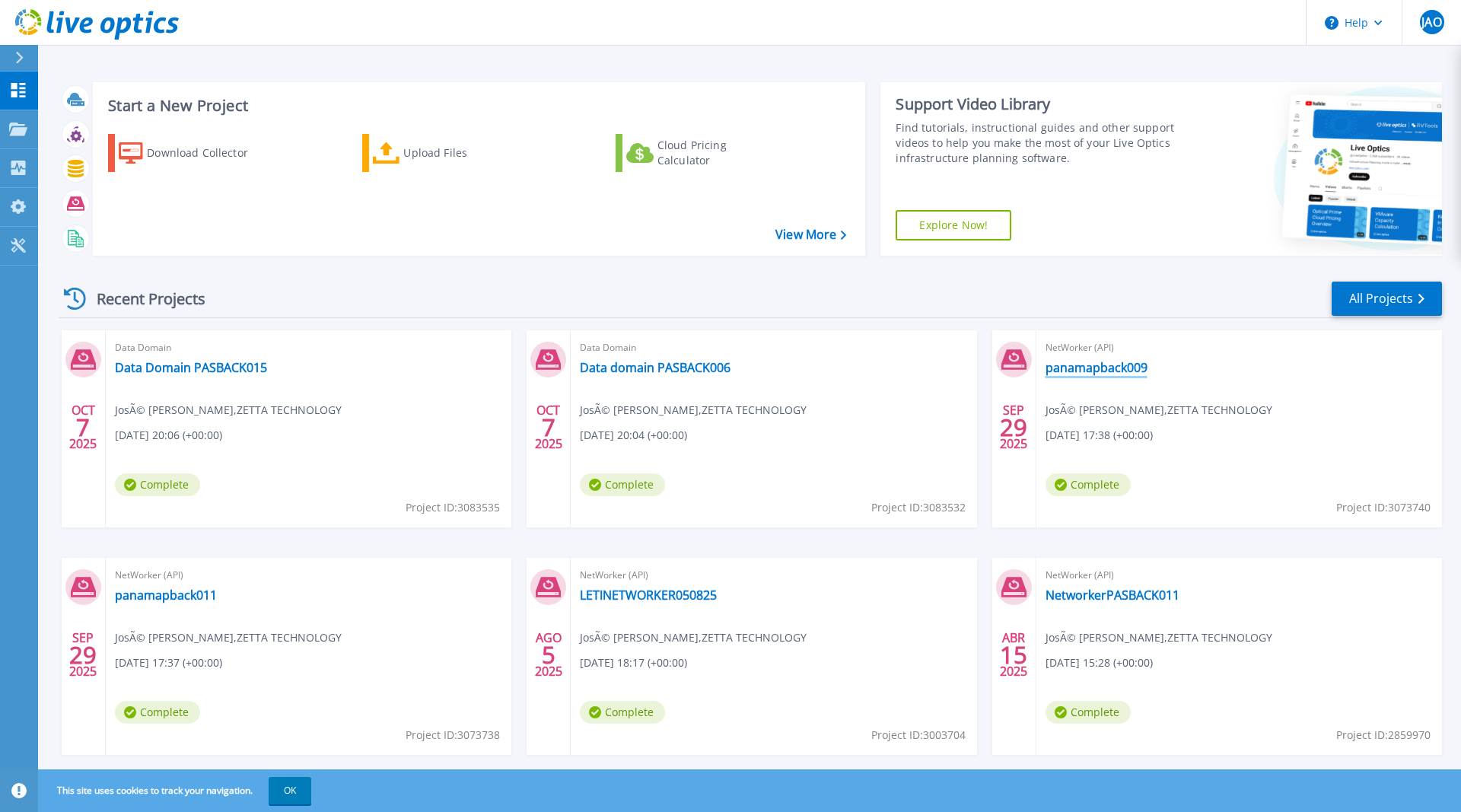
click at [1096, 363] on link "panamapback009" at bounding box center [1096, 367] width 102 height 15
